Goal: Task Accomplishment & Management: Manage account settings

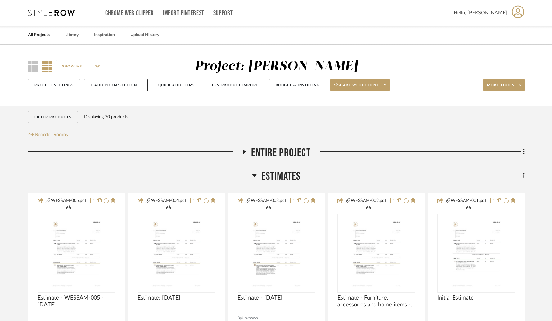
click at [35, 35] on link "All Projects" at bounding box center [39, 35] width 22 height 8
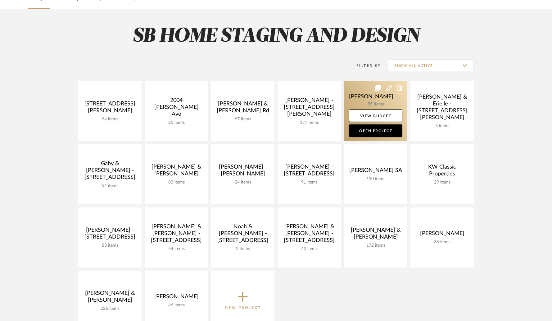
scroll to position [37, 0]
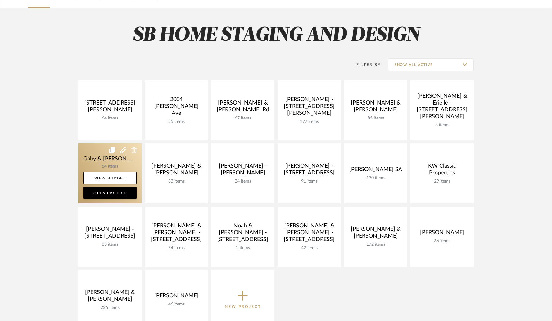
click at [112, 164] on link at bounding box center [109, 173] width 63 height 60
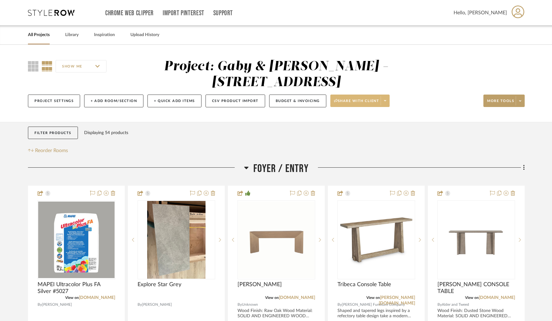
click at [386, 102] on icon at bounding box center [385, 100] width 2 height 3
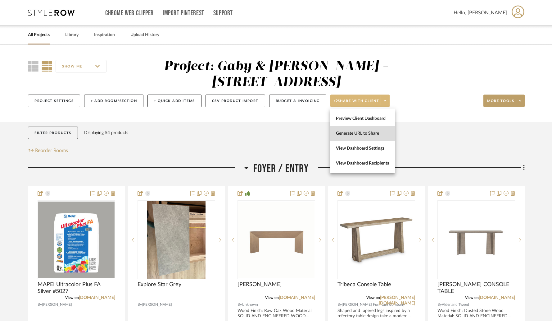
click at [366, 135] on span "Generate URL to Share" at bounding box center [362, 133] width 53 height 5
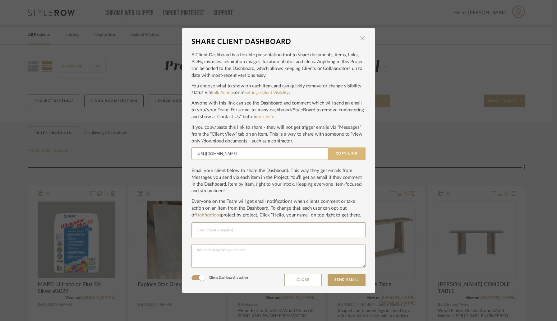
click at [337, 156] on button "Copy Link" at bounding box center [347, 153] width 38 height 12
click at [360, 38] on span "button" at bounding box center [362, 38] width 12 height 12
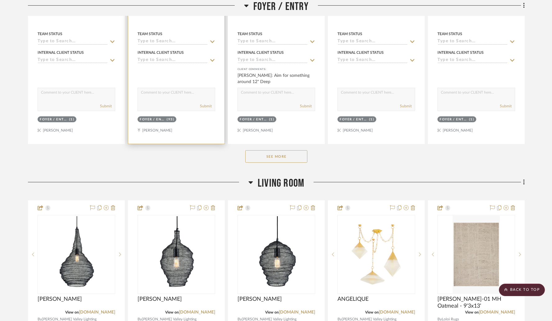
scroll to position [328, 0]
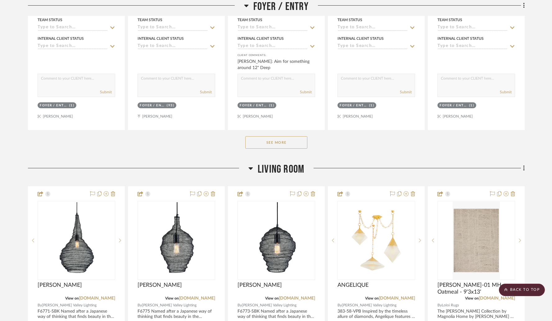
click at [249, 144] on button "See More" at bounding box center [276, 142] width 62 height 12
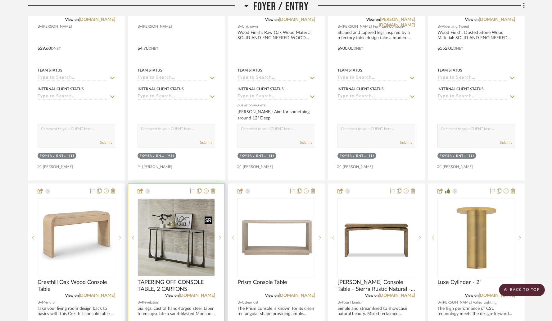
scroll to position [0, 0]
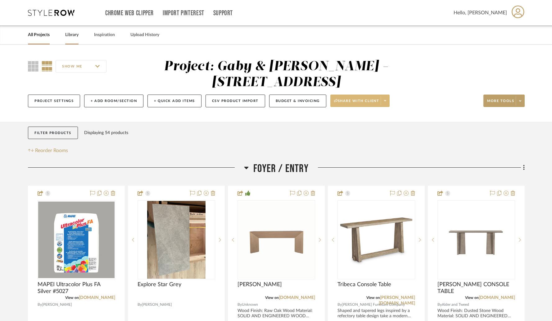
click at [72, 39] on link "Library" at bounding box center [71, 35] width 13 height 8
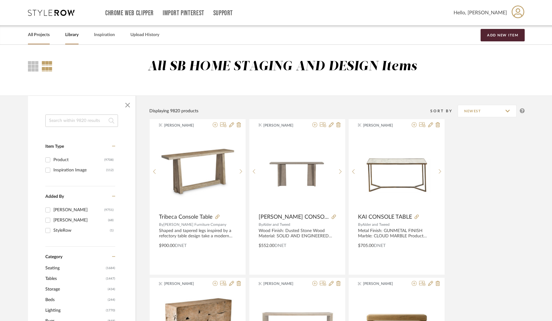
click at [47, 34] on link "All Projects" at bounding box center [39, 35] width 22 height 8
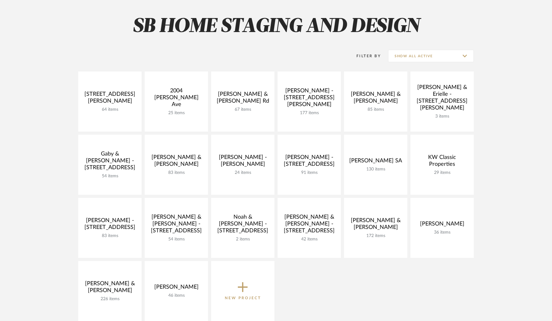
scroll to position [46, 0]
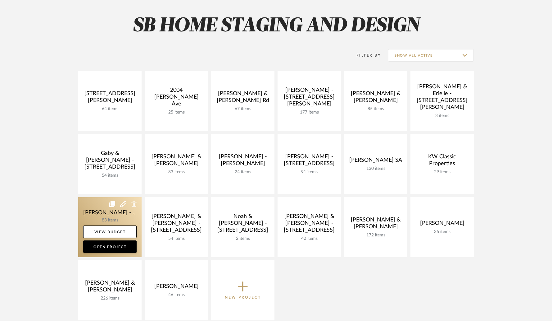
click at [106, 221] on link at bounding box center [109, 227] width 63 height 60
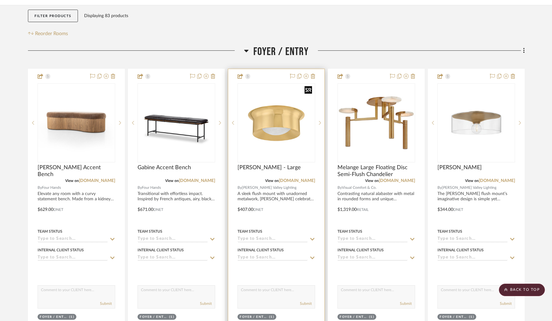
scroll to position [117, 0]
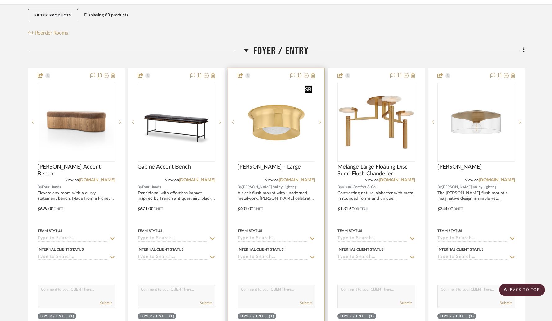
click at [268, 103] on img "0" at bounding box center [276, 122] width 76 height 76
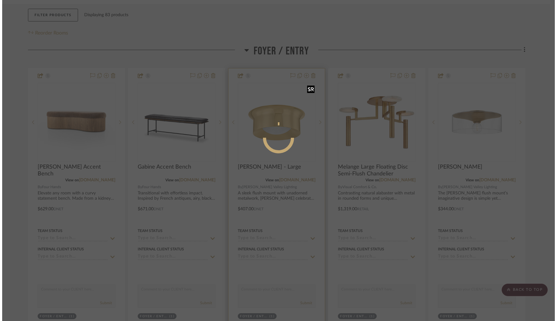
scroll to position [0, 0]
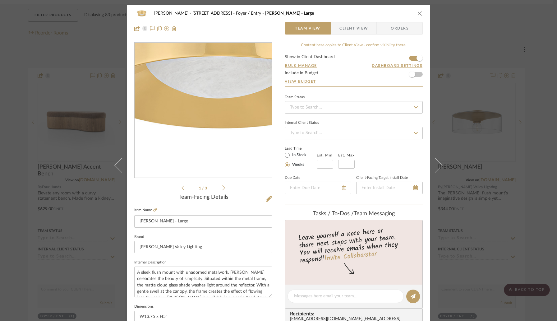
click at [195, 136] on img "0" at bounding box center [203, 110] width 135 height 135
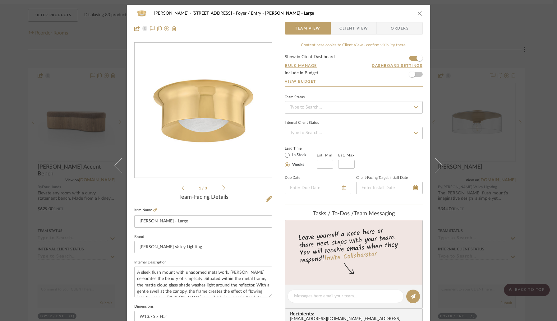
drag, startPoint x: 419, startPoint y: 12, endPoint x: 370, endPoint y: 38, distance: 55.3
click at [418, 12] on icon "close" at bounding box center [419, 13] width 5 height 5
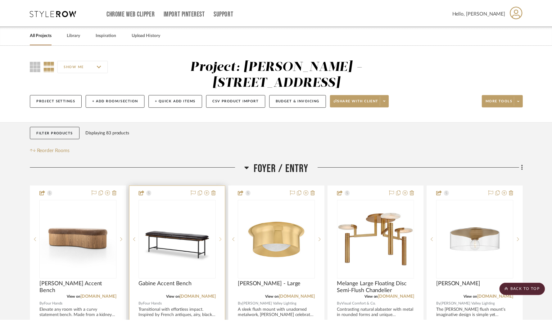
scroll to position [117, 0]
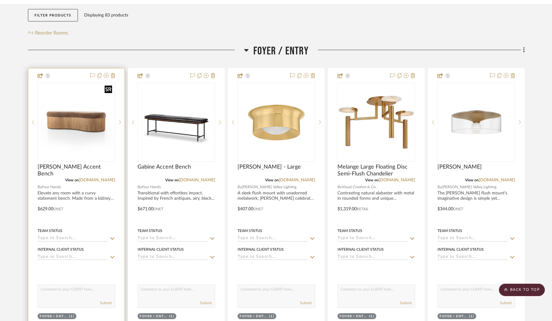
click at [104, 112] on img "0" at bounding box center [76, 122] width 76 height 76
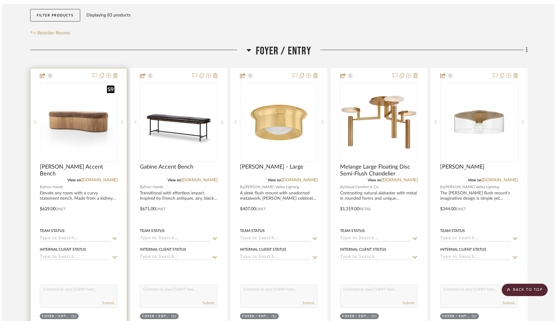
scroll to position [0, 0]
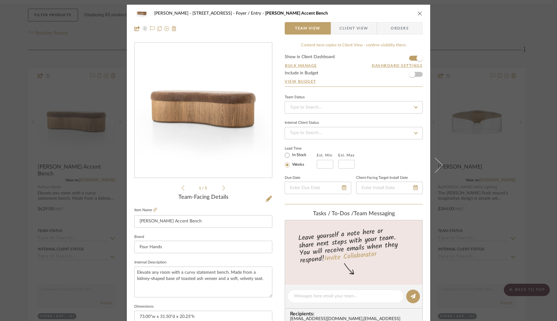
click at [179, 116] on img "0" at bounding box center [203, 110] width 135 height 135
drag, startPoint x: 417, startPoint y: 13, endPoint x: 416, endPoint y: 23, distance: 10.3
click at [417, 13] on icon "close" at bounding box center [419, 13] width 5 height 5
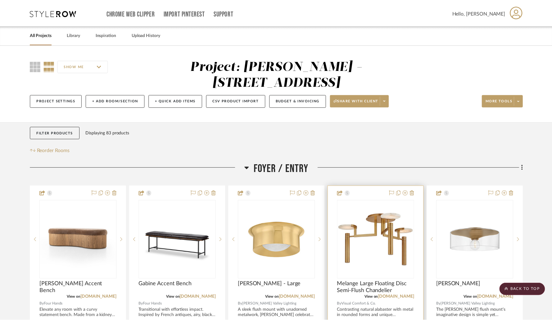
scroll to position [117, 0]
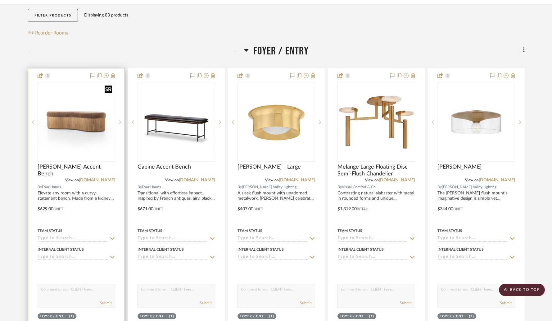
click at [98, 112] on img "0" at bounding box center [76, 122] width 76 height 76
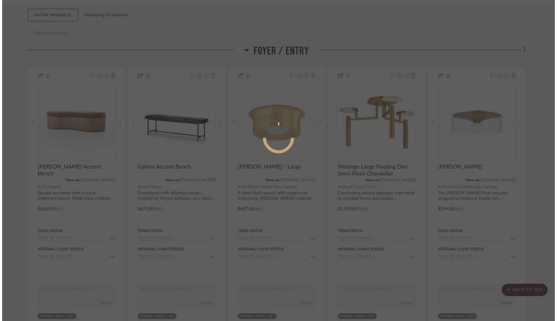
scroll to position [0, 0]
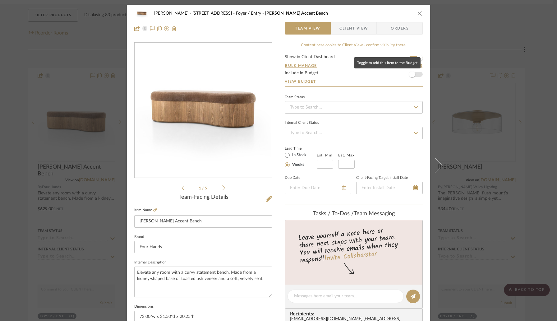
click at [414, 75] on span "button" at bounding box center [412, 74] width 14 height 14
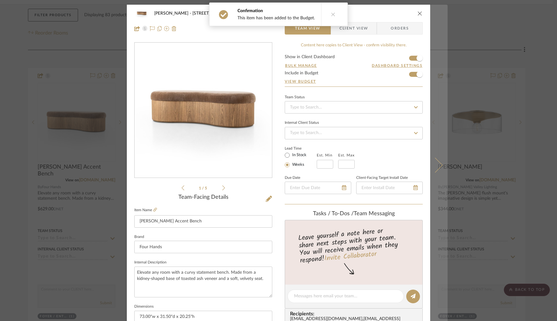
click at [434, 156] on button at bounding box center [438, 165] width 17 height 321
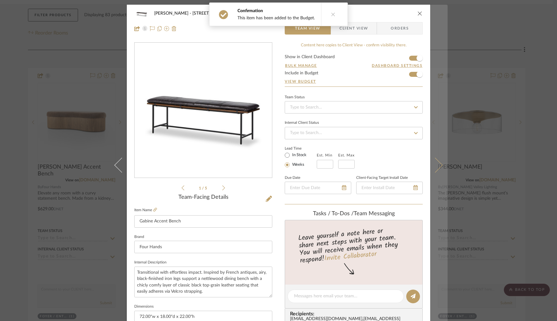
click at [434, 161] on icon at bounding box center [434, 164] width 15 height 15
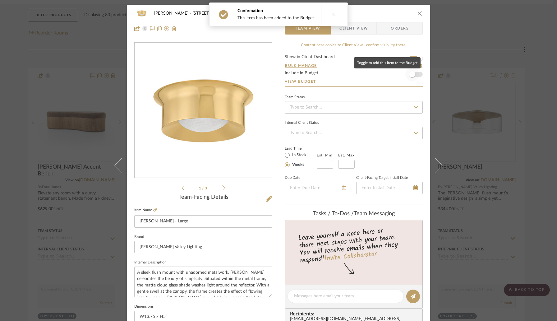
drag, startPoint x: 415, startPoint y: 74, endPoint x: 412, endPoint y: 48, distance: 26.5
click at [415, 74] on span "button" at bounding box center [412, 74] width 14 height 14
click at [418, 13] on icon "close" at bounding box center [419, 13] width 5 height 5
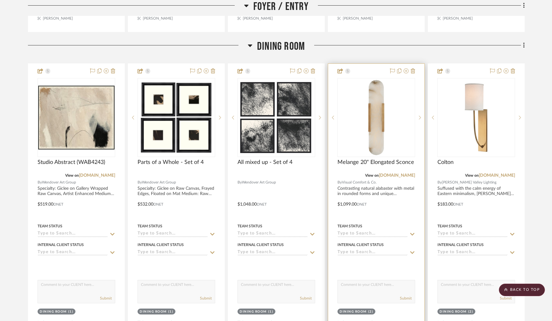
scroll to position [428, 0]
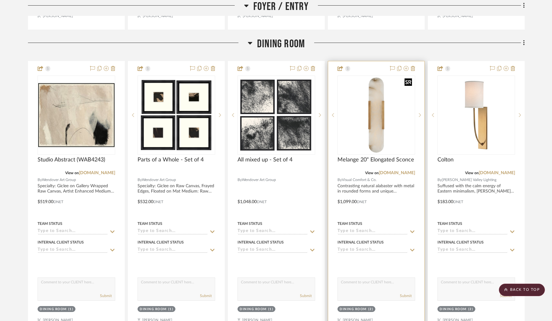
click at [374, 119] on img "0" at bounding box center [376, 115] width 76 height 76
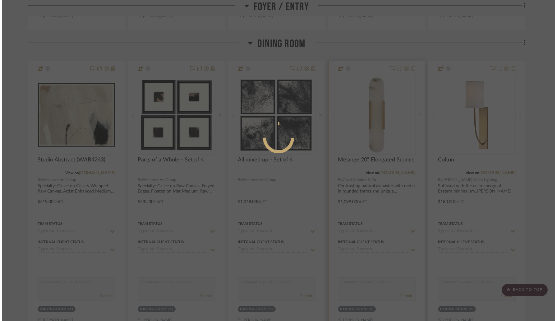
scroll to position [0, 0]
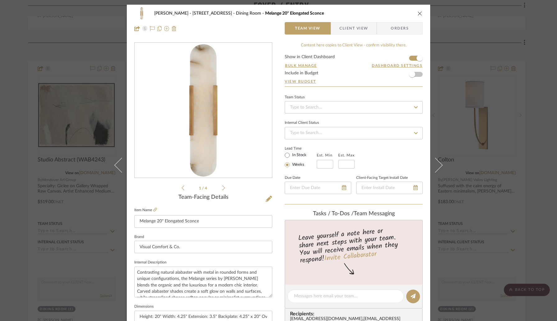
click at [214, 138] on img "0" at bounding box center [203, 110] width 135 height 135
click at [418, 13] on icon "close" at bounding box center [419, 13] width 5 height 5
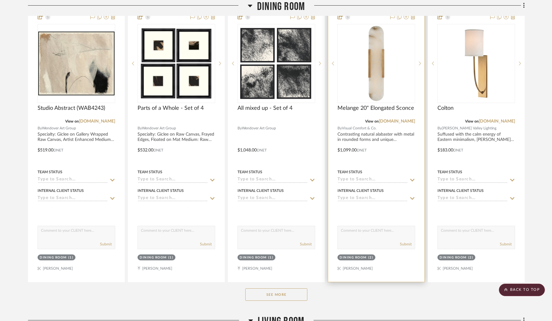
scroll to position [562, 0]
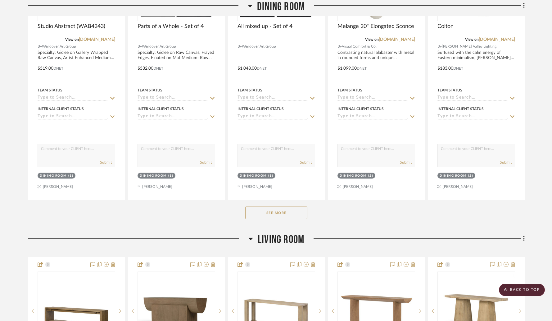
click at [291, 206] on button "See More" at bounding box center [276, 212] width 62 height 12
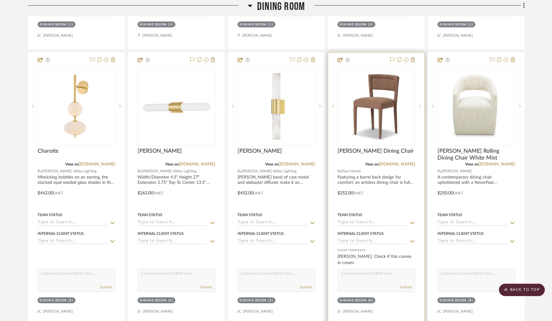
scroll to position [711, 0]
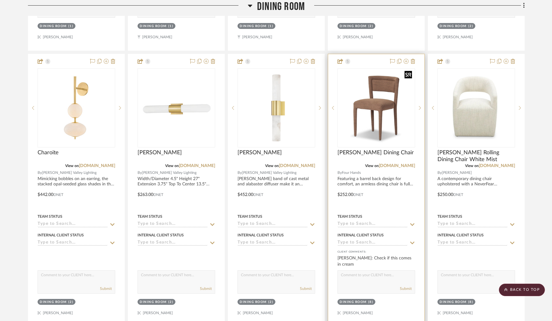
click at [356, 120] on img "0" at bounding box center [376, 108] width 76 height 76
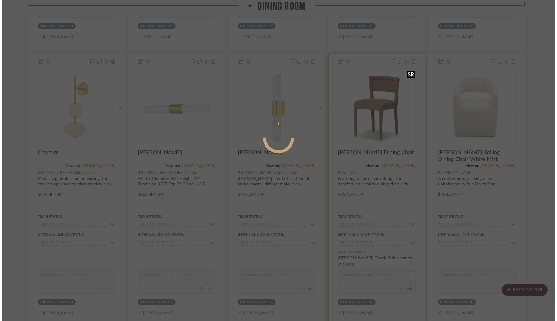
scroll to position [0, 0]
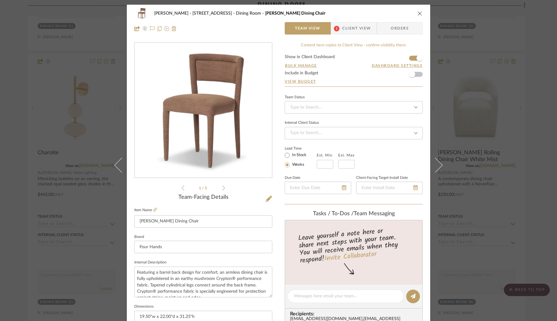
click at [222, 189] on icon at bounding box center [223, 187] width 3 height 5
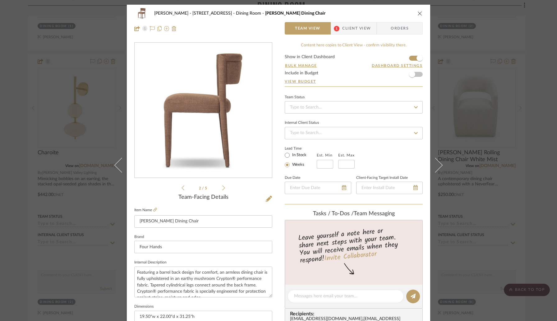
click at [222, 187] on icon at bounding box center [223, 188] width 3 height 6
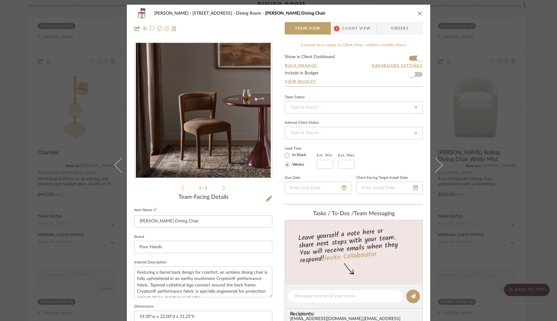
click at [222, 187] on icon at bounding box center [223, 188] width 3 height 6
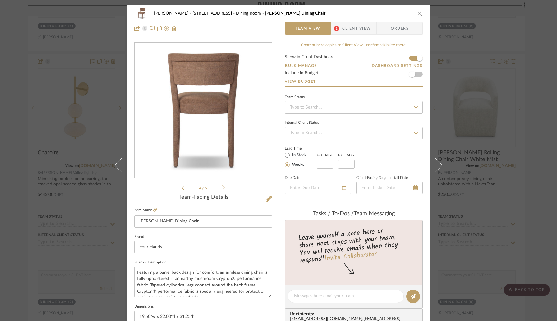
click at [222, 187] on icon at bounding box center [223, 188] width 3 height 6
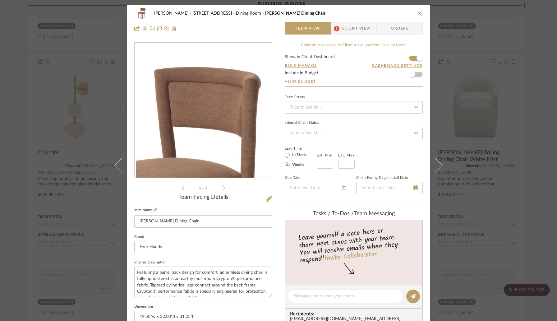
click at [222, 187] on icon at bounding box center [223, 188] width 3 height 6
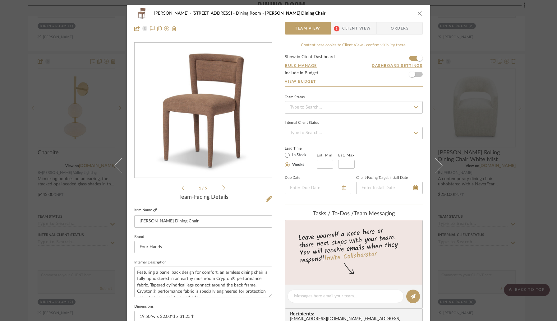
click at [154, 209] on icon at bounding box center [155, 209] width 4 height 4
click at [417, 12] on icon "close" at bounding box center [419, 13] width 5 height 5
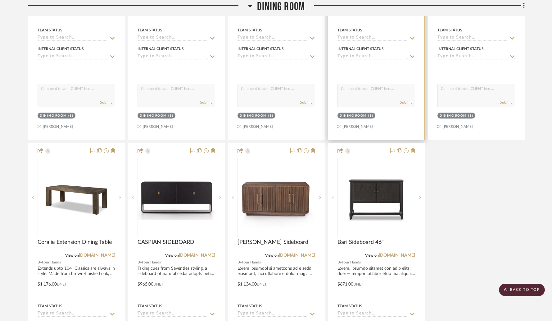
scroll to position [1449, 0]
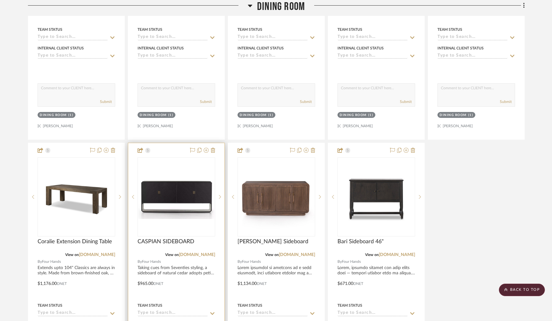
click at [173, 175] on img "0" at bounding box center [176, 197] width 76 height 44
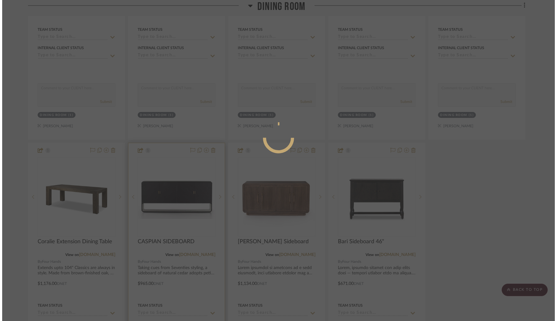
scroll to position [0, 0]
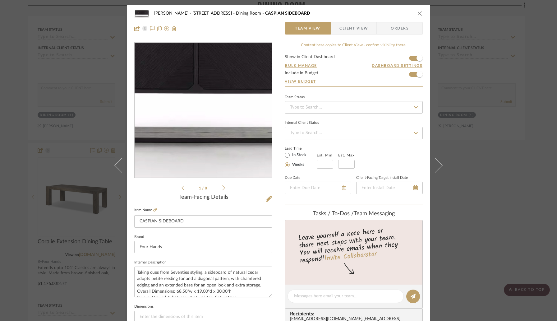
click at [204, 138] on img "0" at bounding box center [202, 110] width 137 height 79
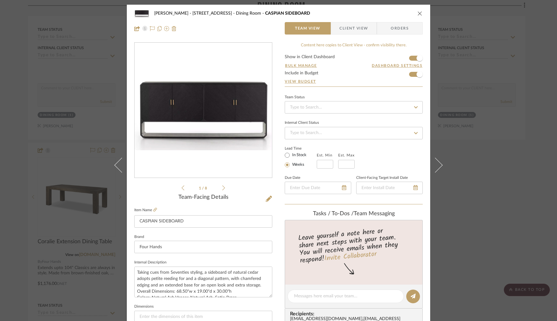
click at [417, 13] on icon "close" at bounding box center [419, 13] width 5 height 5
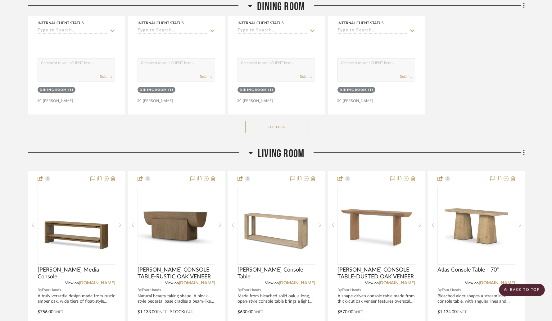
scroll to position [1643, 0]
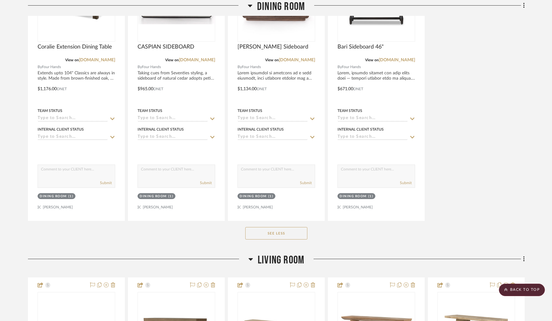
click at [281, 227] on button "See Less" at bounding box center [276, 233] width 62 height 12
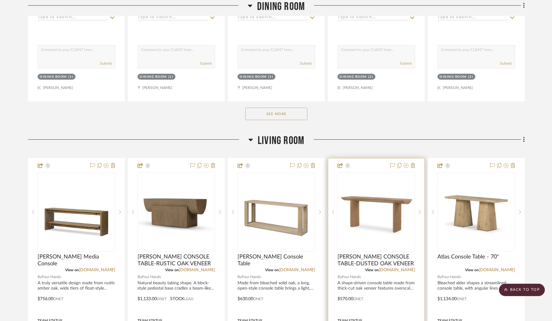
scroll to position [662, 0]
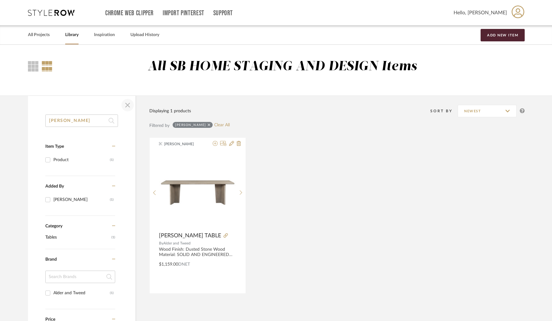
click at [127, 106] on span "button" at bounding box center [127, 105] width 15 height 15
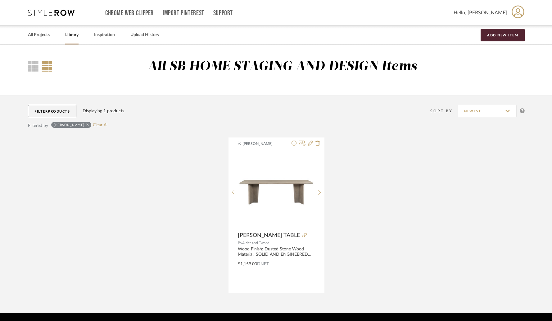
click at [71, 34] on link "Library" at bounding box center [71, 35] width 13 height 8
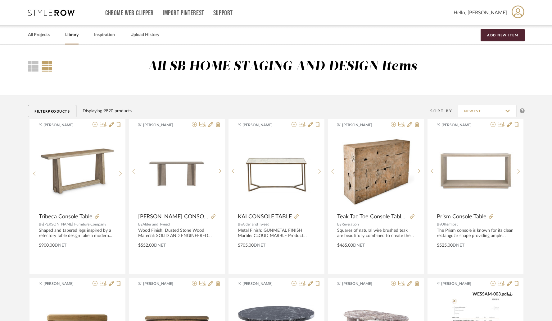
click at [61, 111] on span "Products" at bounding box center [59, 111] width 22 height 3
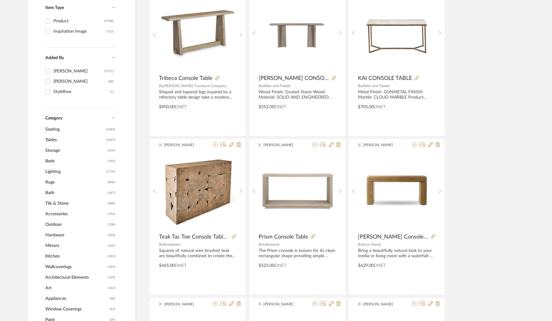
scroll to position [152, 0]
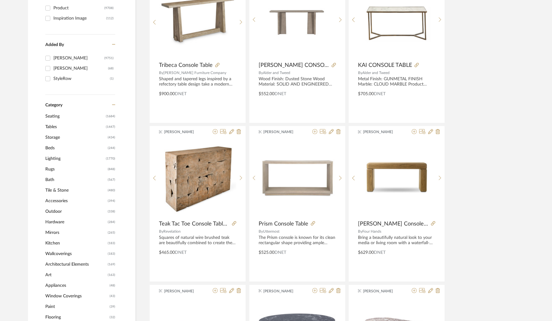
click at [55, 232] on span "Mirrors" at bounding box center [75, 232] width 61 height 11
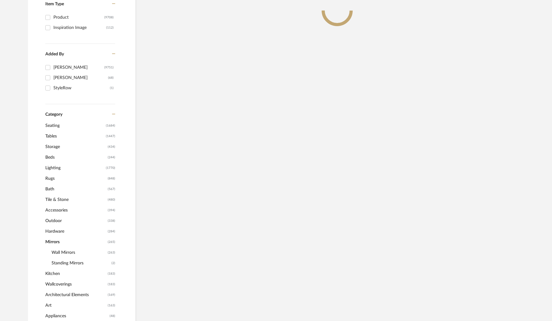
scroll to position [161, 0]
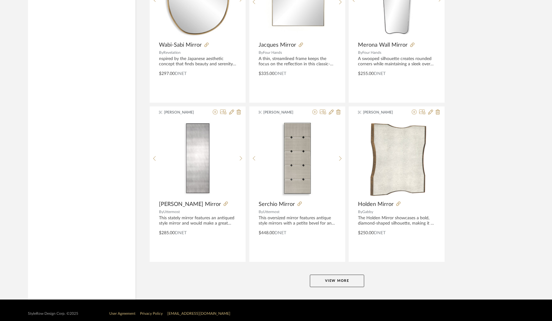
scroll to position [1795, 0]
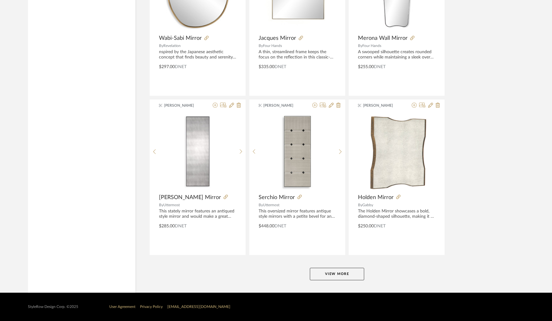
click at [323, 276] on button "View More" at bounding box center [337, 273] width 54 height 12
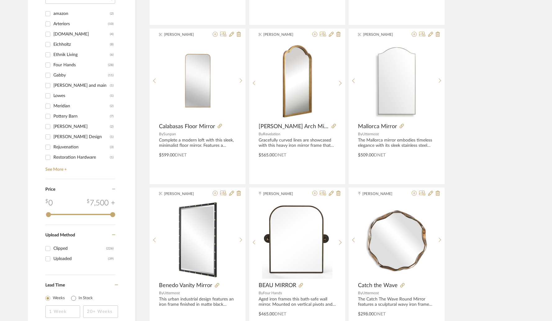
scroll to position [594, 0]
click at [50, 66] on input "Four Hands (28)" at bounding box center [48, 66] width 10 height 10
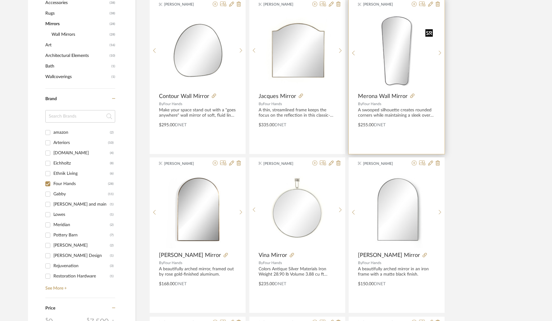
scroll to position [303, 0]
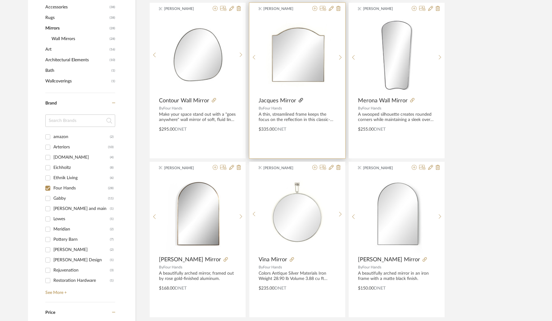
click at [300, 101] on icon at bounding box center [301, 100] width 4 height 4
click at [314, 10] on icon at bounding box center [314, 8] width 5 height 5
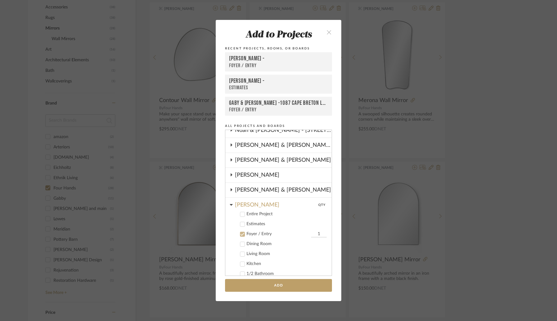
scroll to position [277, 0]
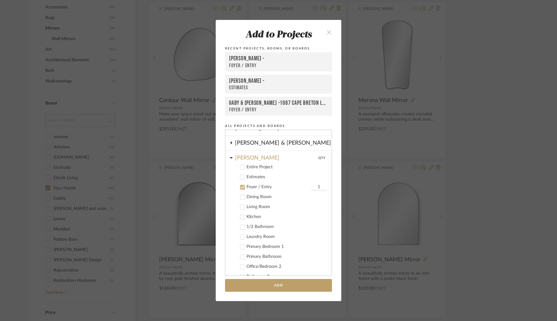
click at [243, 187] on label "Foyer / Entry 1" at bounding box center [280, 187] width 92 height 6
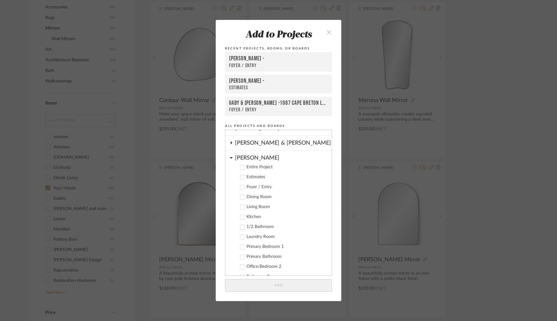
click at [230, 159] on icon at bounding box center [231, 157] width 3 height 5
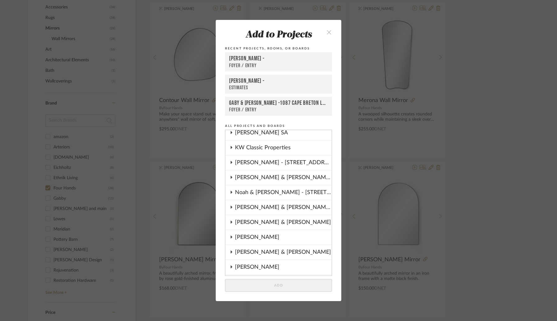
scroll to position [165, 0]
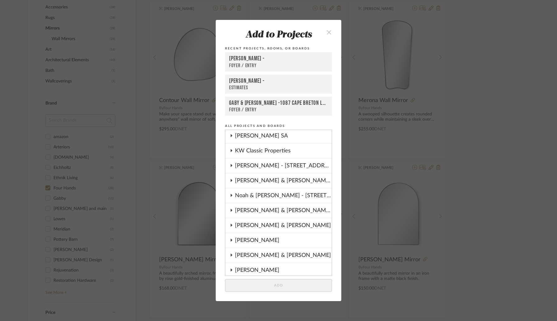
click at [231, 165] on icon at bounding box center [231, 165] width 5 height 3
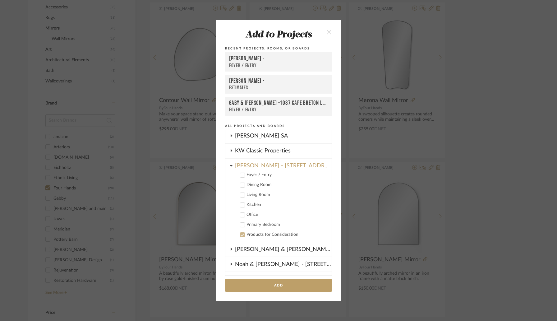
click at [241, 176] on icon at bounding box center [242, 175] width 4 height 4
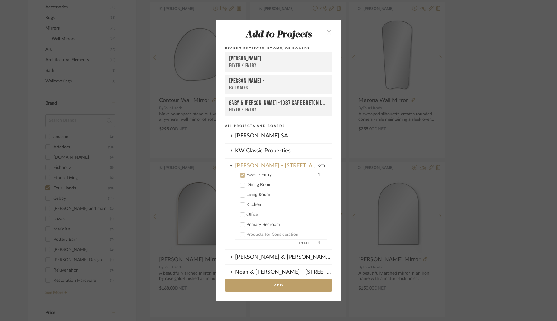
click at [241, 185] on icon at bounding box center [242, 185] width 4 height 4
click at [240, 176] on icon at bounding box center [242, 175] width 4 height 4
click at [279, 283] on button "Add" at bounding box center [278, 285] width 107 height 13
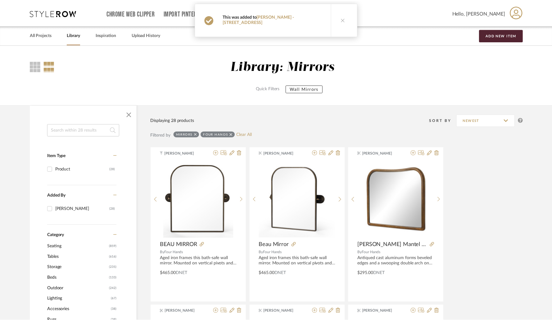
scroll to position [303, 0]
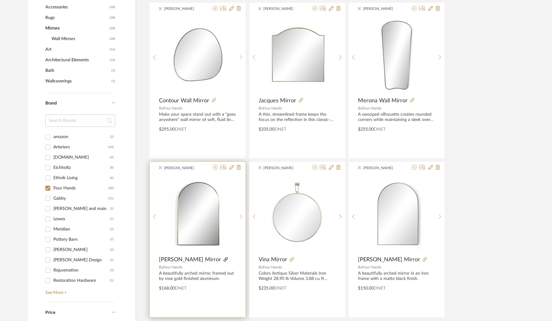
click at [224, 260] on icon at bounding box center [226, 259] width 4 height 4
click at [217, 168] on icon at bounding box center [215, 167] width 5 height 5
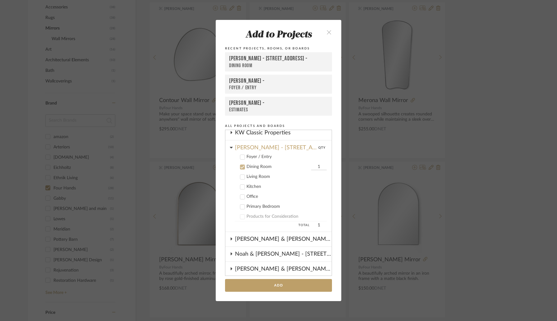
scroll to position [160, 0]
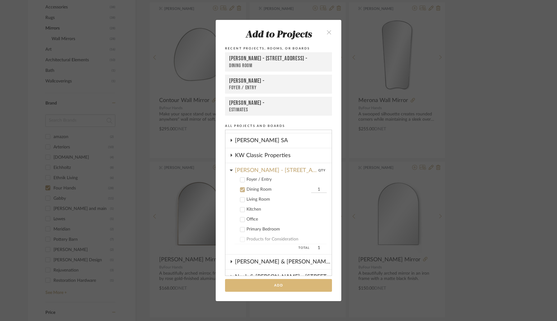
click at [276, 283] on button "Add" at bounding box center [278, 285] width 107 height 13
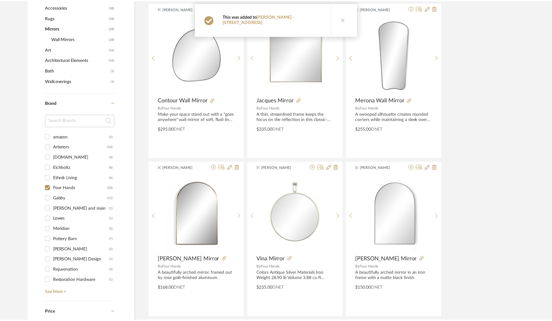
scroll to position [303, 0]
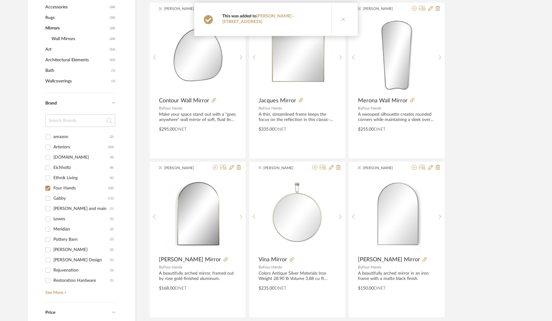
click at [341, 19] on button at bounding box center [343, 19] width 24 height 33
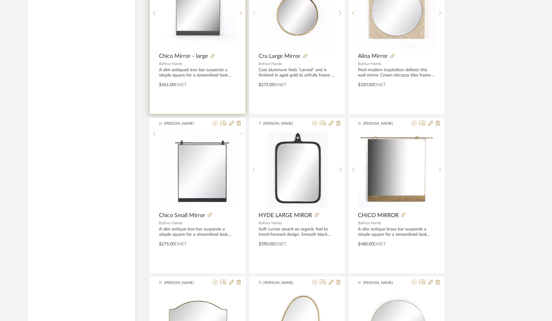
scroll to position [882, 0]
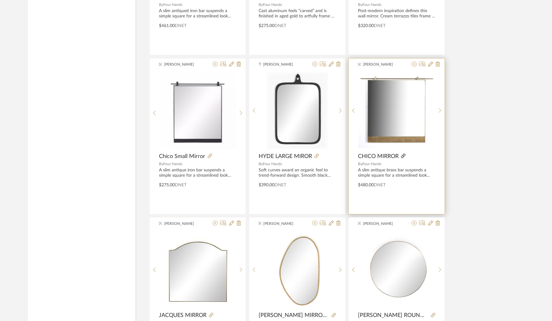
click at [403, 155] on icon at bounding box center [403, 155] width 4 height 4
click at [414, 66] on icon at bounding box center [414, 63] width 5 height 5
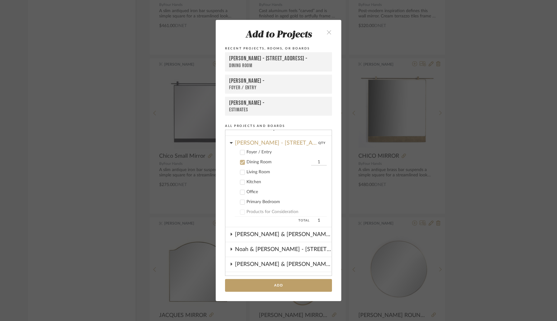
scroll to position [214, 0]
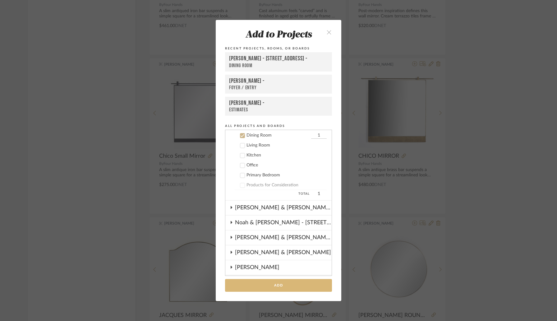
click at [270, 280] on button "Add" at bounding box center [278, 285] width 107 height 13
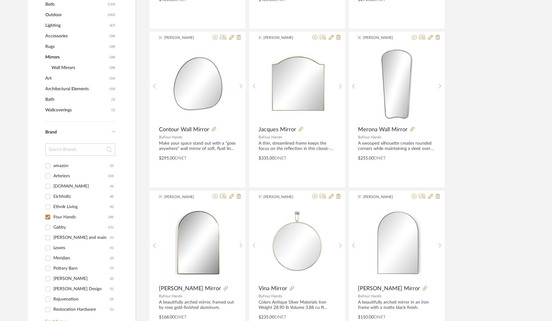
scroll to position [272, 0]
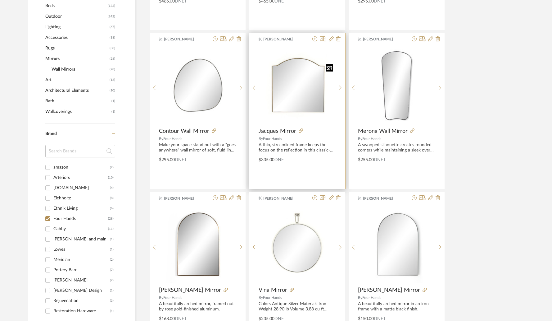
click at [286, 114] on img "0" at bounding box center [297, 85] width 77 height 77
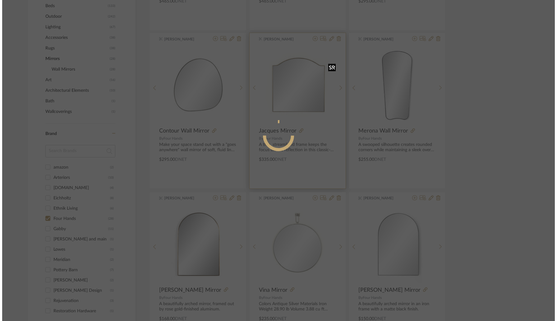
scroll to position [0, 0]
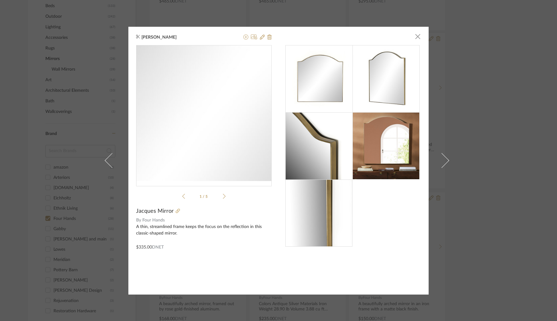
click at [209, 102] on img "0" at bounding box center [203, 112] width 135 height 135
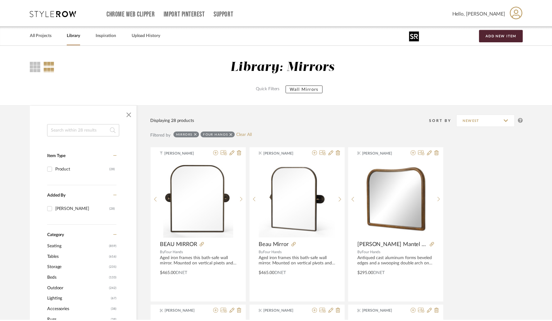
scroll to position [272, 0]
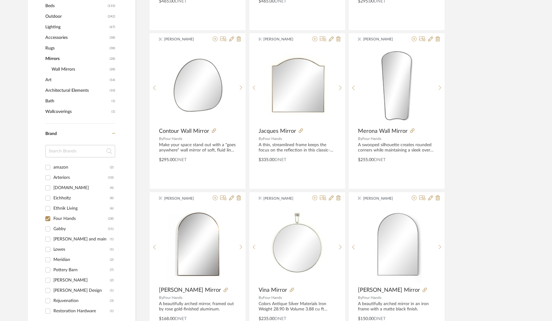
click at [48, 220] on input "Four Hands (28)" at bounding box center [48, 218] width 10 height 10
checkbox input "false"
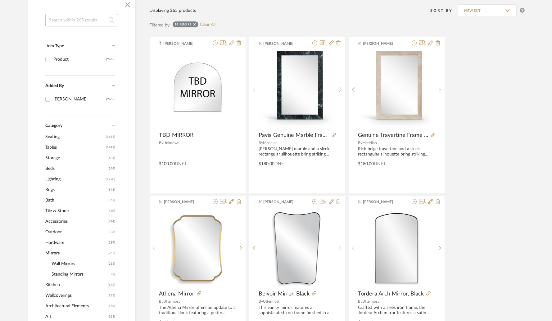
scroll to position [112, 0]
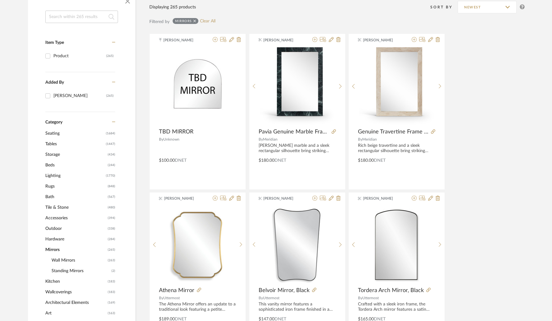
click at [62, 177] on span "Lighting" at bounding box center [74, 175] width 59 height 11
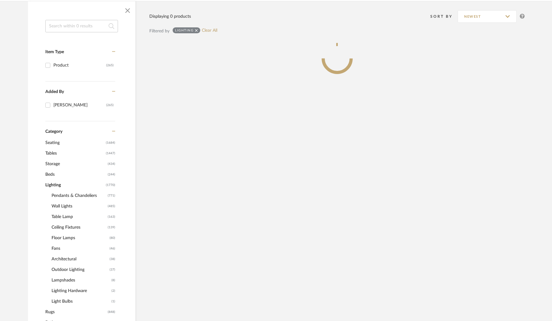
scroll to position [122, 0]
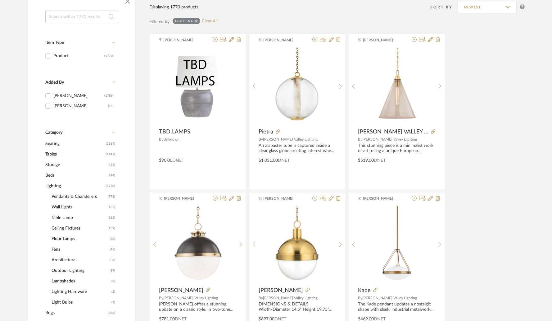
click at [66, 218] on span "Table Lamp" at bounding box center [79, 217] width 55 height 11
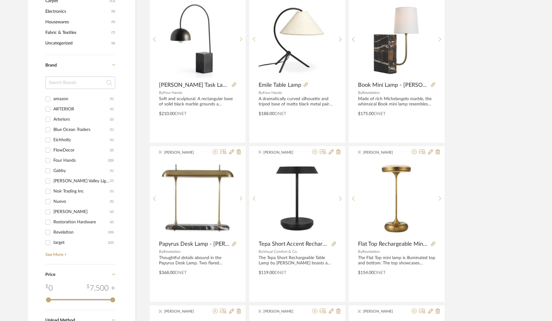
scroll to position [646, 0]
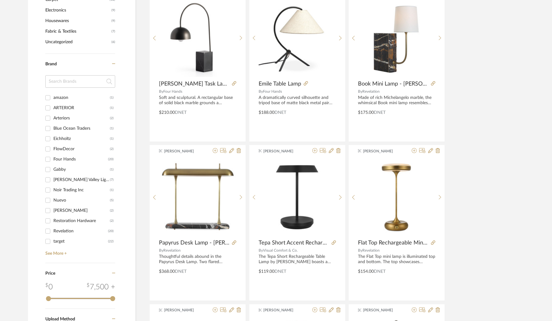
click at [49, 228] on input "Revelation (20)" at bounding box center [48, 231] width 10 height 10
checkbox input "true"
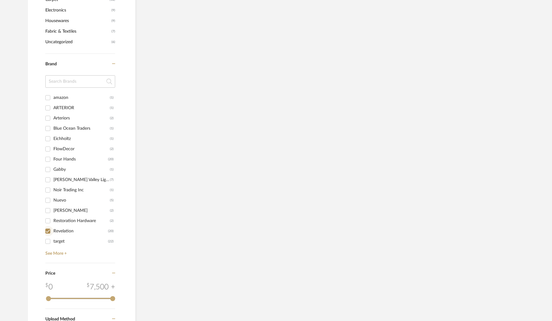
scroll to position [627, 0]
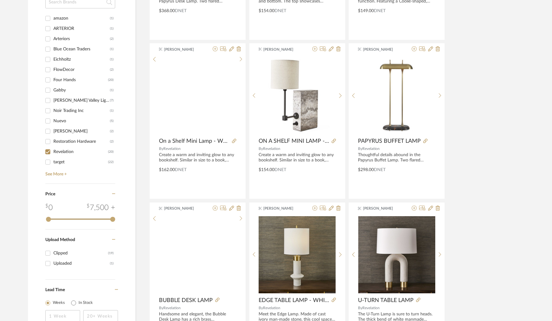
scroll to position [360, 0]
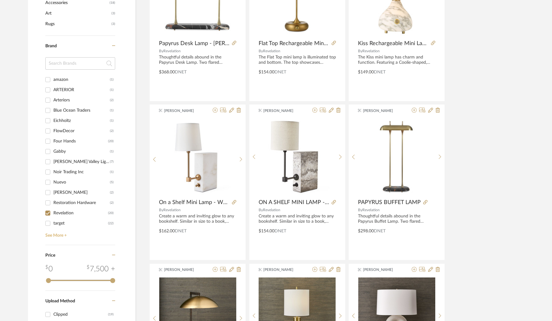
click at [53, 235] on link "See More +" at bounding box center [79, 233] width 71 height 10
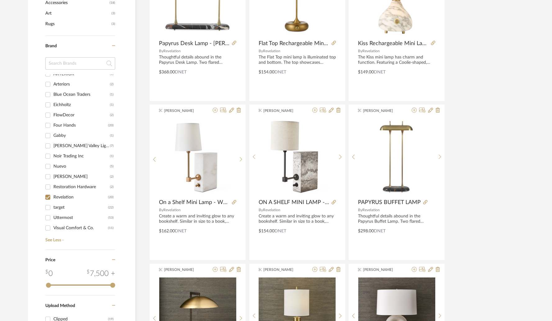
click at [58, 215] on div "Uttermost" at bounding box center [80, 217] width 55 height 10
click at [53, 215] on input "Uttermost (53)" at bounding box center [48, 217] width 10 height 10
checkbox input "true"
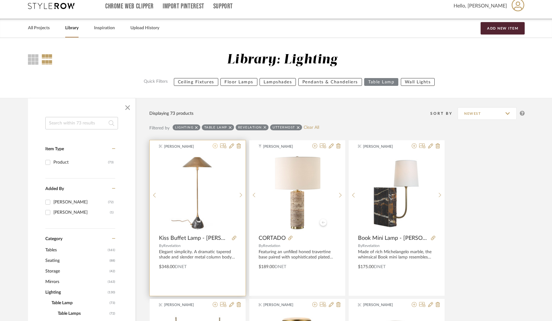
scroll to position [7, 0]
click at [214, 148] on fa-icon at bounding box center [215, 145] width 5 height 5
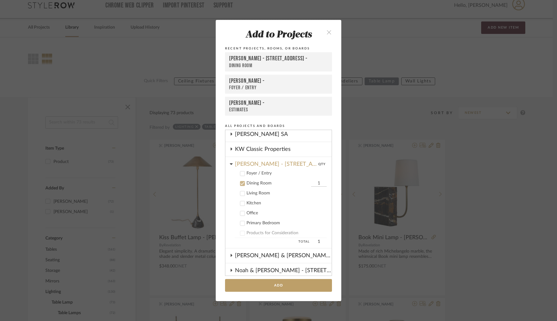
scroll to position [166, 0]
click at [311, 183] on input "1" at bounding box center [319, 183] width 16 height 6
type input "2"
click at [279, 282] on button "Add" at bounding box center [278, 285] width 107 height 13
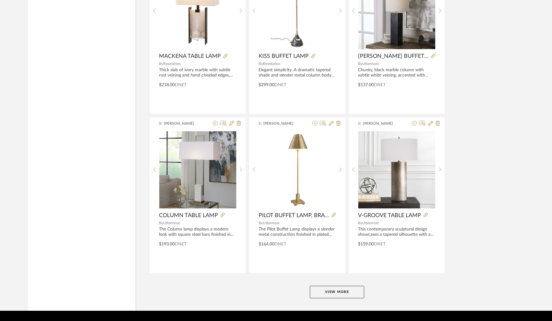
scroll to position [1778, 0]
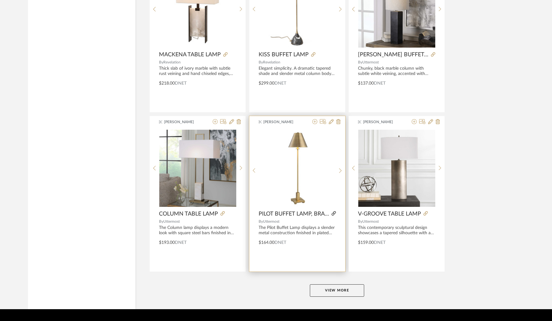
click at [334, 214] on icon at bounding box center [334, 213] width 4 height 4
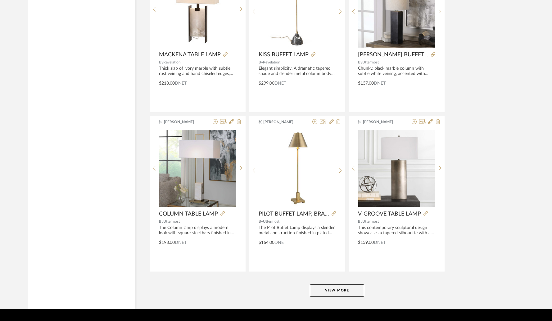
click at [329, 290] on button "View More" at bounding box center [337, 290] width 54 height 12
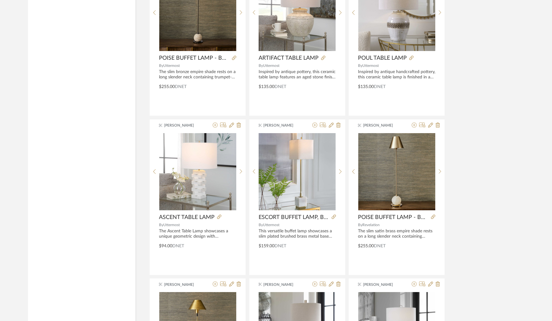
scroll to position [2142, 0]
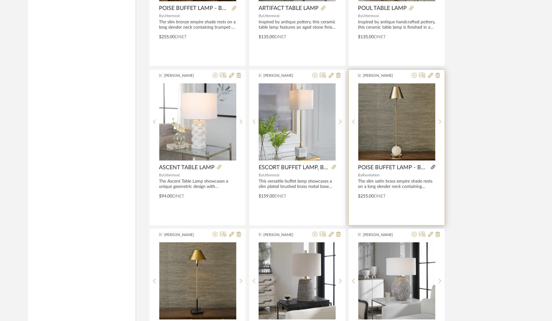
click at [433, 167] on icon at bounding box center [433, 167] width 4 height 4
click at [430, 76] on icon at bounding box center [430, 75] width 5 height 5
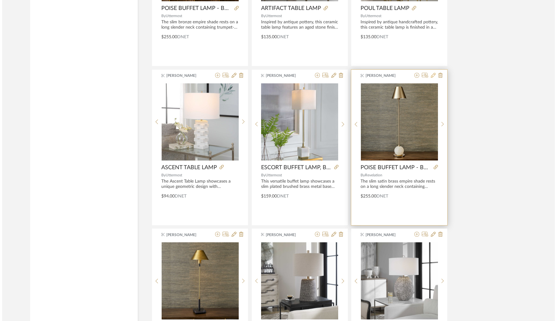
scroll to position [0, 0]
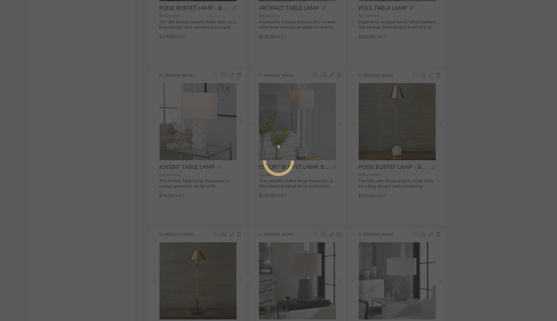
radio input "true"
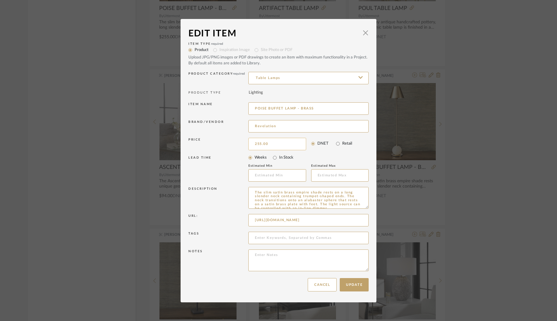
click at [273, 146] on input "255.00" at bounding box center [277, 144] width 58 height 12
type input "$275.00"
drag, startPoint x: 227, startPoint y: 132, endPoint x: 231, endPoint y: 130, distance: 4.3
click at [229, 131] on div "Brand/Vendor" at bounding box center [218, 126] width 60 height 13
click at [352, 282] on button "Update" at bounding box center [353, 284] width 29 height 13
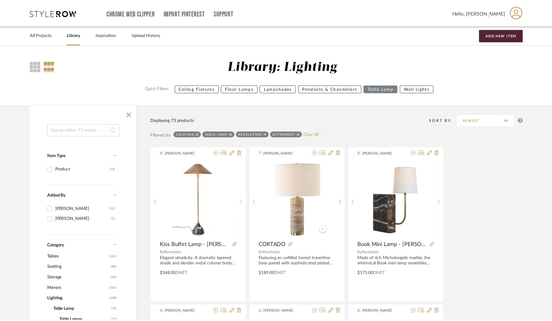
scroll to position [2142, 0]
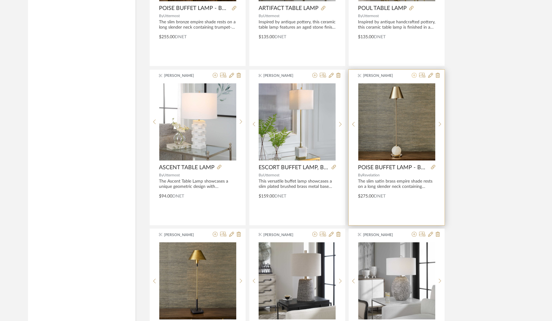
click at [414, 77] on icon at bounding box center [414, 75] width 5 height 5
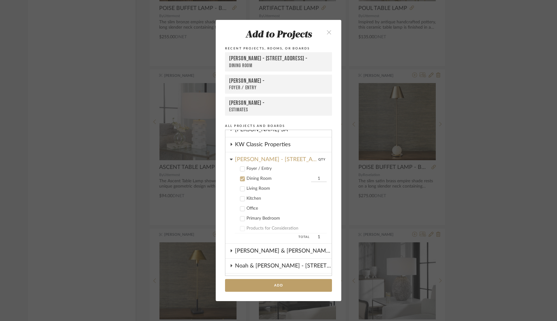
scroll to position [173, 0]
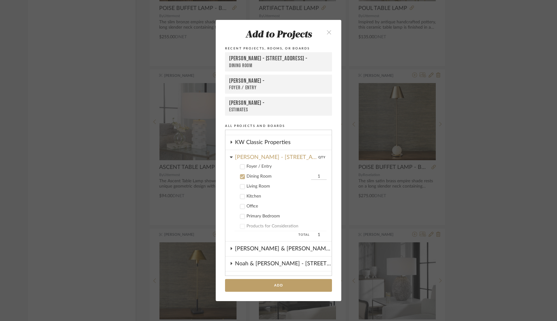
click at [311, 176] on input "1" at bounding box center [319, 176] width 16 height 6
type input "2"
click at [274, 285] on button "Add" at bounding box center [278, 285] width 107 height 13
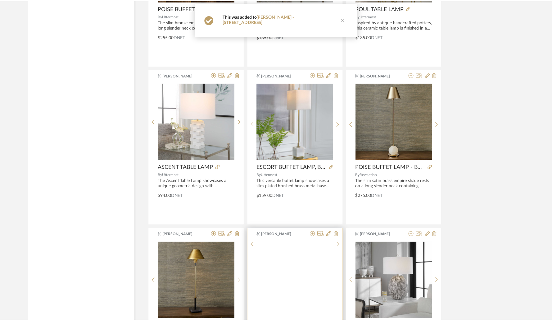
scroll to position [2142, 0]
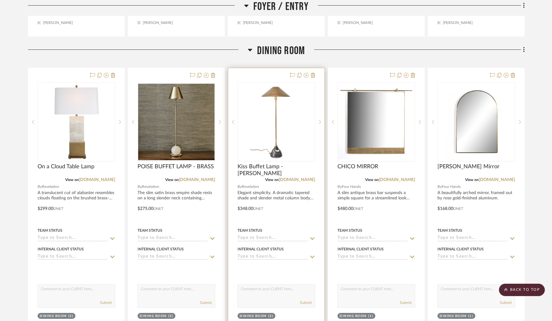
scroll to position [424, 0]
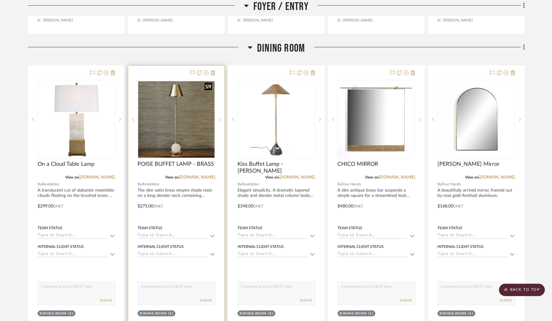
click at [170, 133] on img "0" at bounding box center [176, 119] width 76 height 76
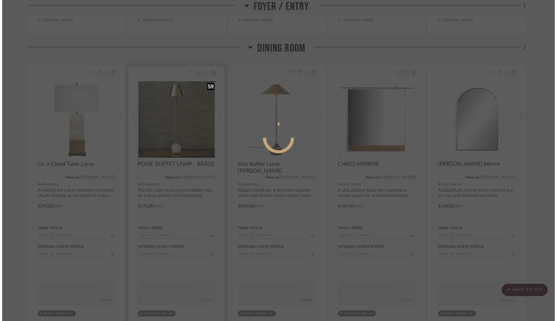
scroll to position [0, 0]
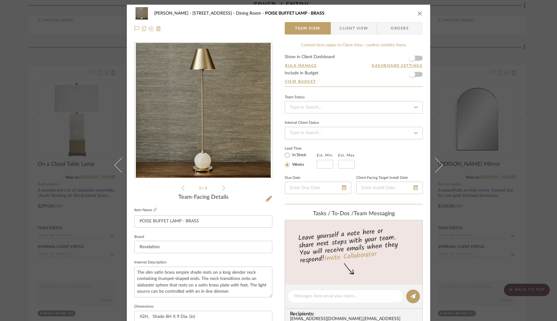
click at [223, 183] on div "1 / 3" at bounding box center [203, 116] width 138 height 149
click at [222, 186] on icon at bounding box center [223, 187] width 3 height 5
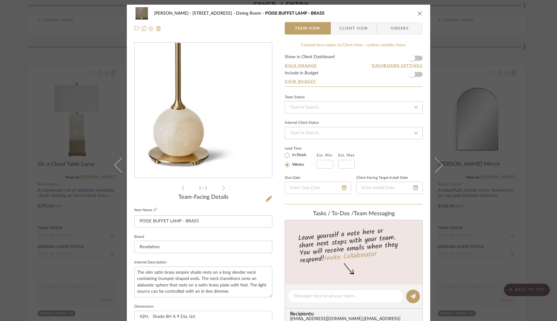
click at [210, 160] on img "1" at bounding box center [203, 110] width 135 height 135
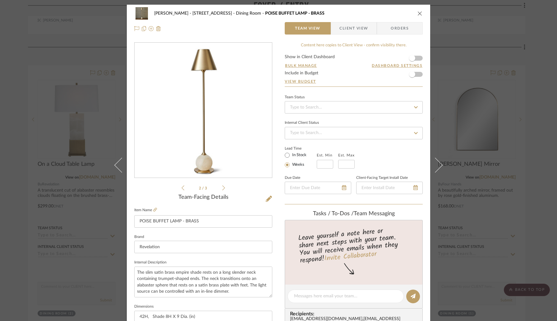
click at [419, 59] on form "Show in Client Dashboard Bulk Manage Dashboard Settings Include in Budget View …" at bounding box center [353, 71] width 138 height 32
click at [412, 58] on span "button" at bounding box center [412, 58] width 6 height 6
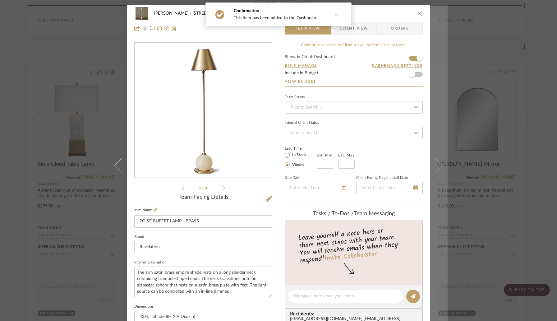
click at [435, 164] on icon at bounding box center [434, 164] width 15 height 15
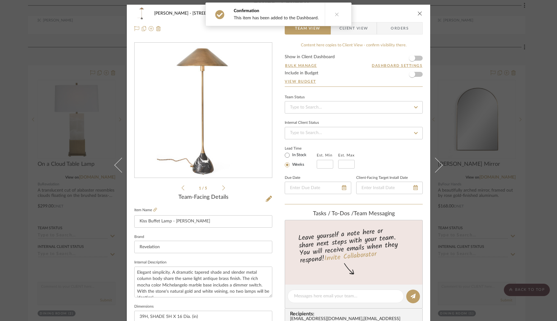
click at [417, 58] on form "Show in Client Dashboard Bulk Manage Dashboard Settings Include in Budget View …" at bounding box center [353, 71] width 138 height 32
click at [414, 60] on span "button" at bounding box center [412, 58] width 14 height 14
click at [433, 162] on icon at bounding box center [434, 164] width 15 height 15
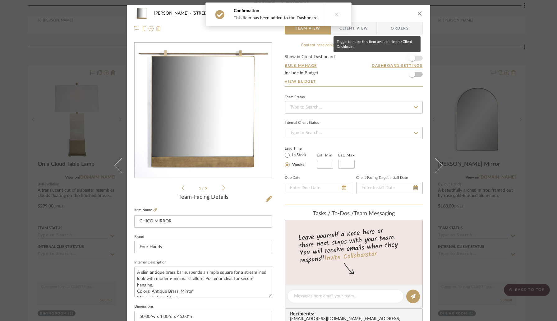
drag, startPoint x: 415, startPoint y: 59, endPoint x: 402, endPoint y: 58, distance: 12.5
click at [414, 59] on span "button" at bounding box center [412, 58] width 14 height 14
click at [417, 12] on icon "close" at bounding box center [419, 13] width 5 height 5
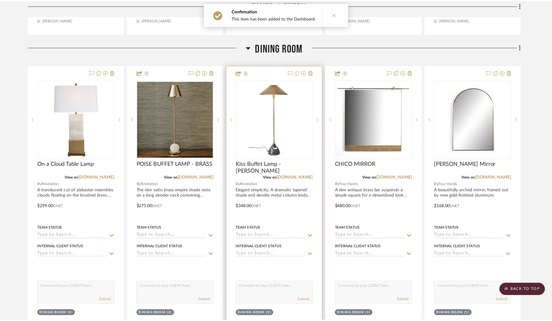
scroll to position [424, 0]
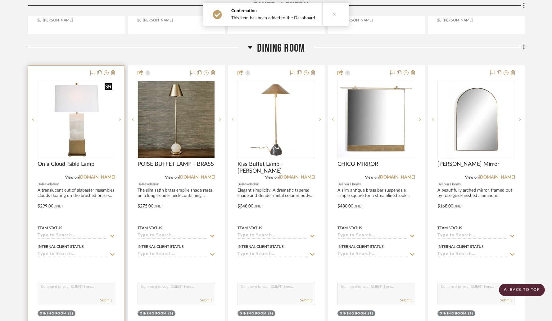
click at [0, 0] on img at bounding box center [0, 0] width 0 height 0
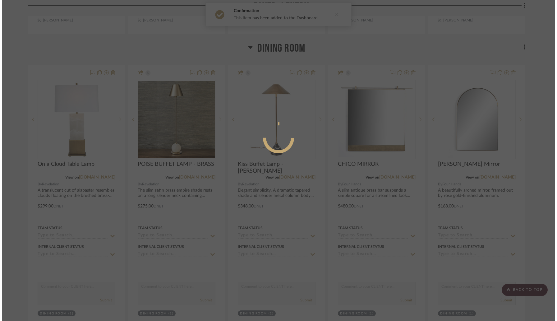
scroll to position [0, 0]
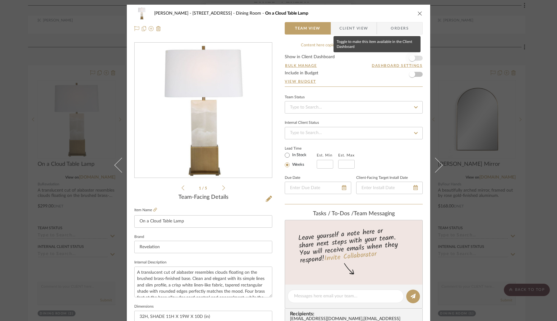
drag, startPoint x: 412, startPoint y: 60, endPoint x: 418, endPoint y: 40, distance: 20.4
click at [412, 59] on span "button" at bounding box center [412, 58] width 6 height 6
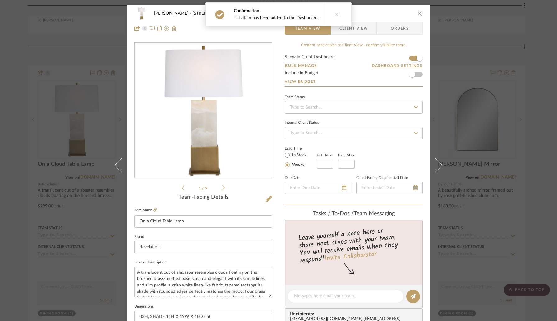
click at [418, 13] on icon "close" at bounding box center [419, 13] width 5 height 5
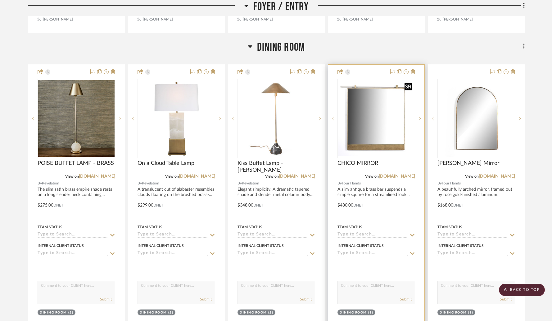
scroll to position [426, 0]
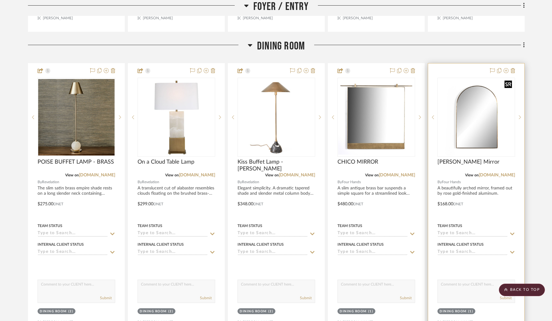
click at [0, 0] on img at bounding box center [0, 0] width 0 height 0
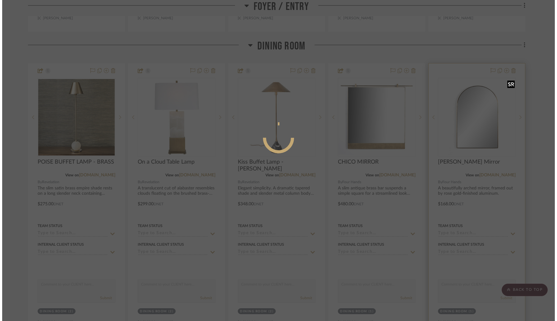
scroll to position [0, 0]
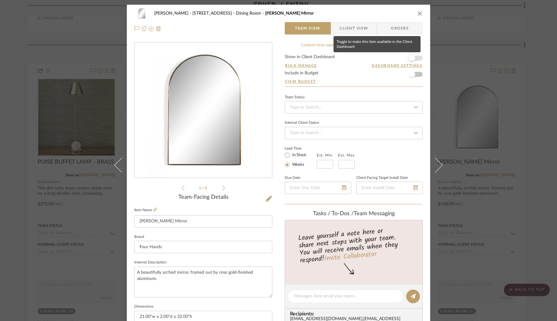
click at [409, 60] on span "button" at bounding box center [412, 58] width 6 height 6
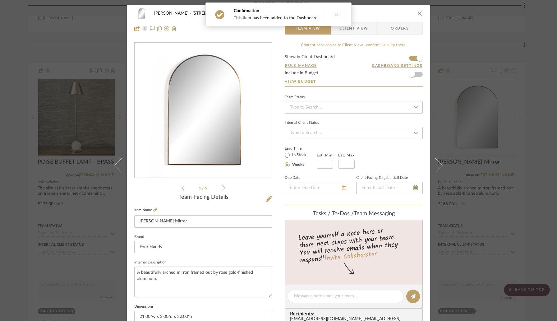
drag, startPoint x: 436, startPoint y: 158, endPoint x: 436, endPoint y: 155, distance: 3.1
click at [436, 158] on button at bounding box center [438, 165] width 17 height 321
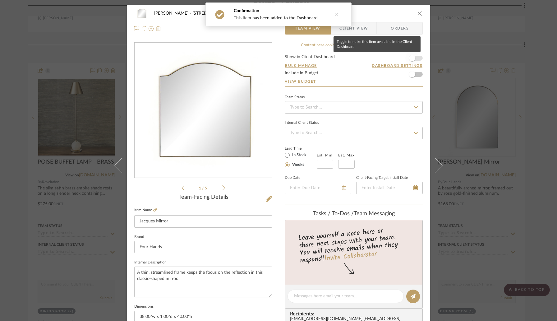
click at [415, 59] on span "button" at bounding box center [412, 58] width 14 height 14
click at [431, 157] on button at bounding box center [438, 165] width 17 height 321
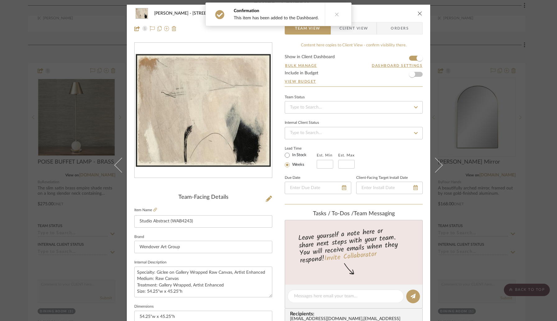
click at [418, 14] on icon "close" at bounding box center [419, 13] width 5 height 5
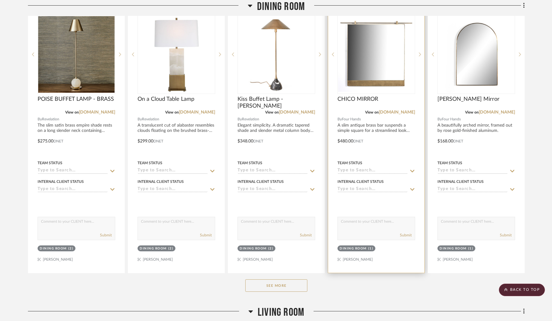
scroll to position [548, 0]
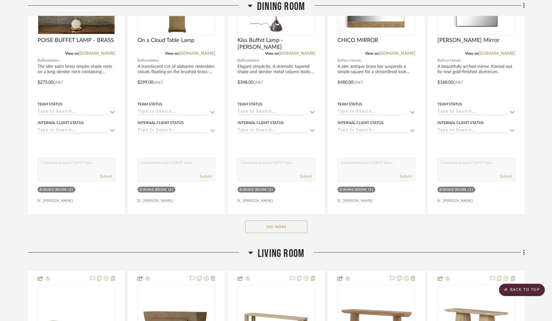
click at [284, 220] on button "See More" at bounding box center [276, 226] width 62 height 12
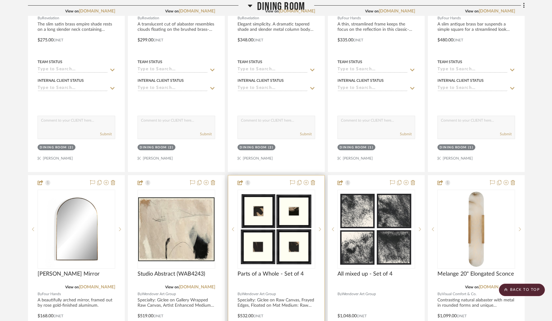
scroll to position [665, 0]
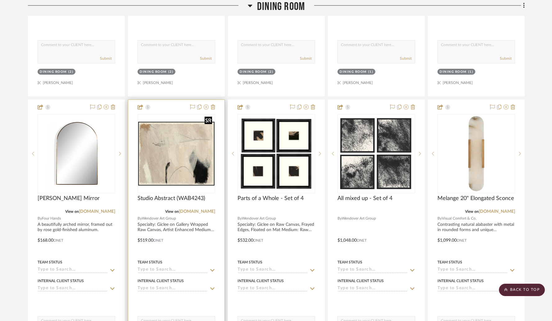
click at [184, 151] on img "0" at bounding box center [176, 153] width 76 height 76
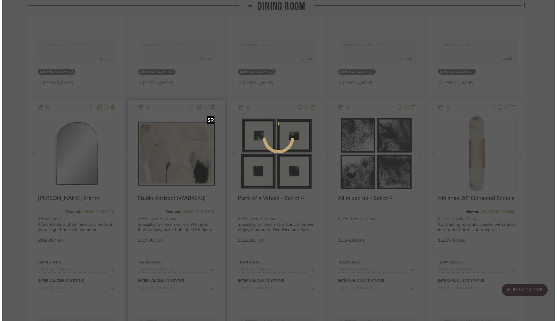
scroll to position [0, 0]
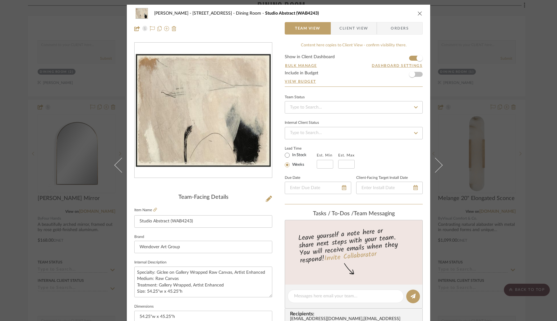
click at [205, 149] on img "0" at bounding box center [203, 110] width 135 height 135
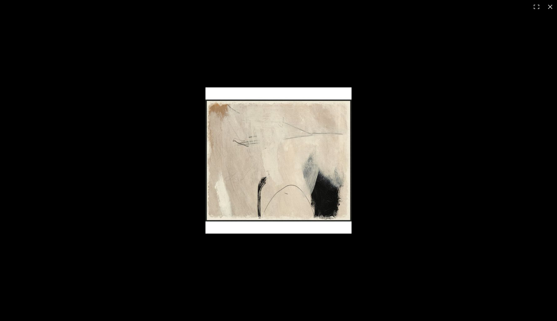
click at [233, 150] on img at bounding box center [278, 160] width 146 height 146
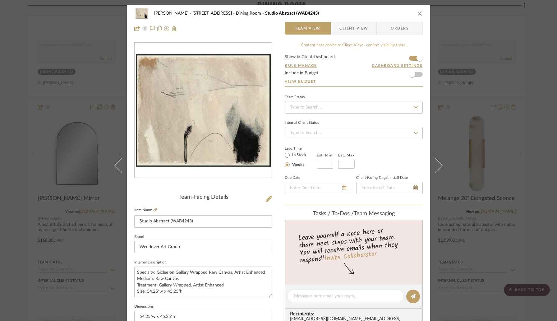
click at [417, 15] on icon "close" at bounding box center [419, 13] width 5 height 5
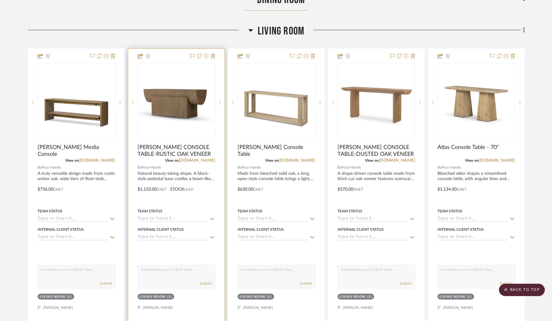
scroll to position [2244, 0]
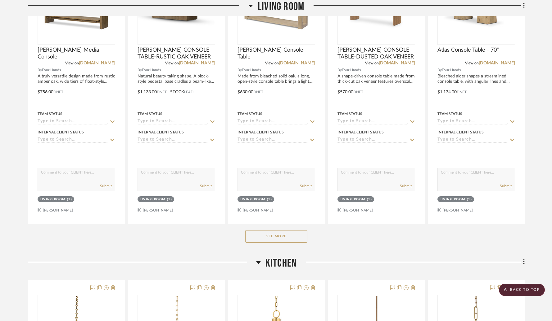
click at [280, 230] on button "See More" at bounding box center [276, 236] width 62 height 12
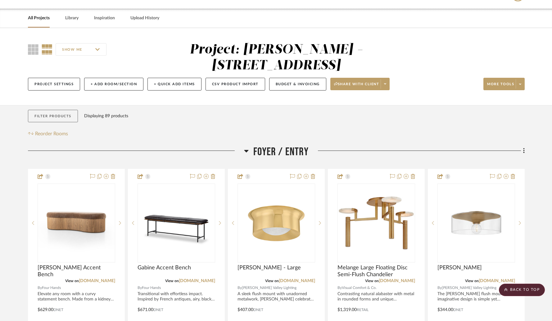
scroll to position [0, 0]
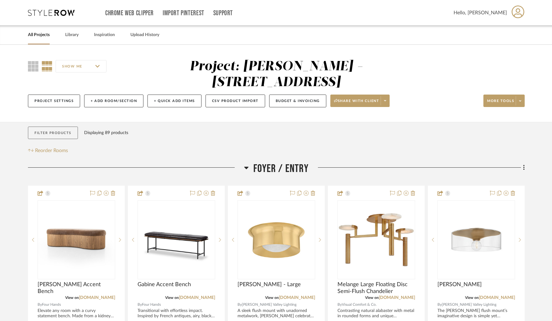
click at [60, 126] on button "Filter Products" at bounding box center [53, 132] width 50 height 13
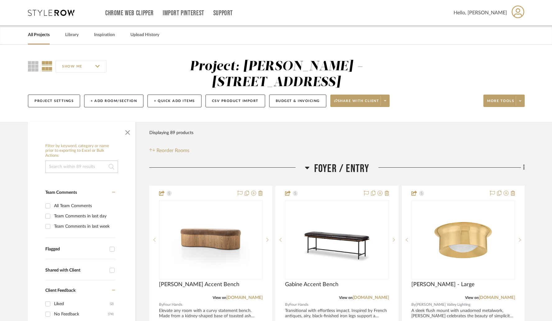
scroll to position [105, 0]
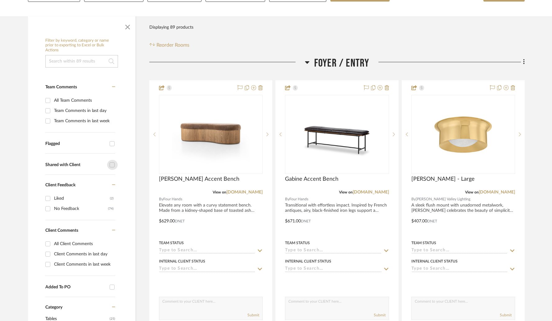
click at [113, 160] on input "Shared with Client" at bounding box center [112, 165] width 10 height 10
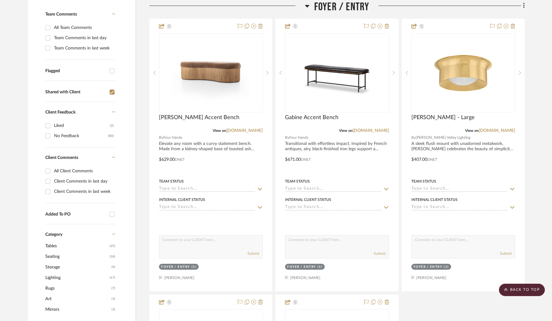
scroll to position [167, 0]
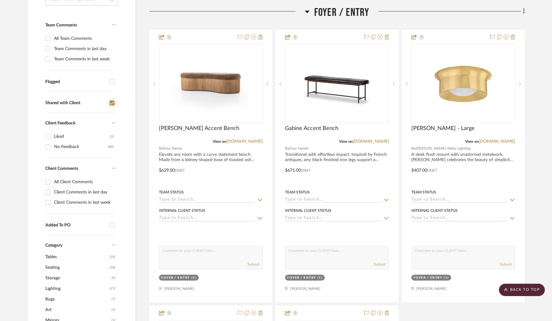
click at [115, 98] on input "Shared with Client" at bounding box center [112, 103] width 10 height 10
checkbox input "false"
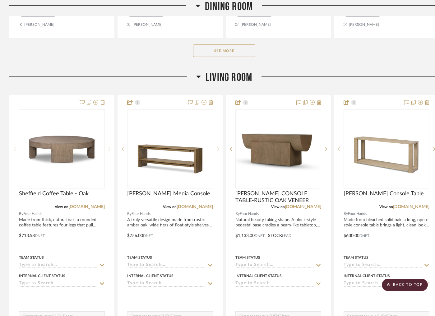
scroll to position [854, 0]
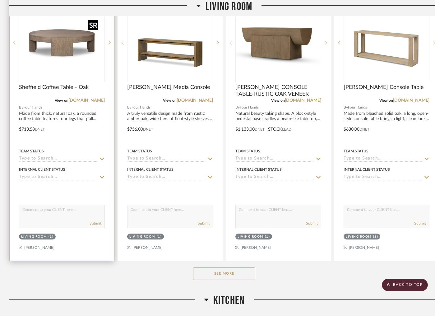
click at [72, 67] on div at bounding box center [62, 42] width 86 height 79
click at [75, 59] on img "0" at bounding box center [62, 43] width 78 height 78
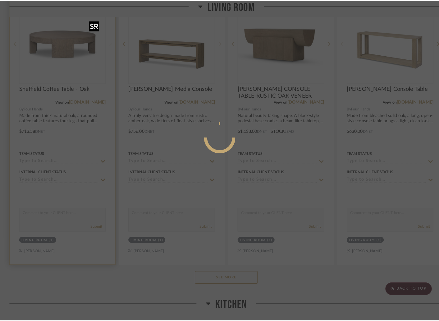
scroll to position [0, 0]
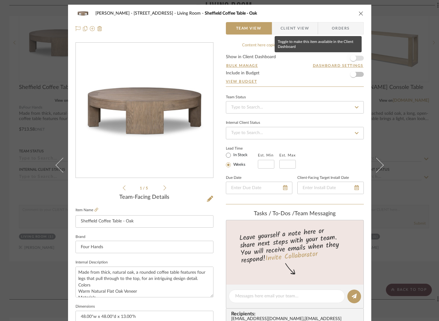
click at [355, 61] on span "button" at bounding box center [353, 58] width 14 height 14
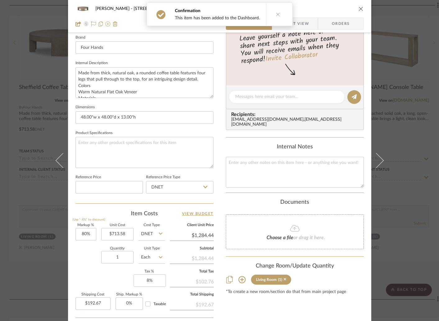
scroll to position [208, 0]
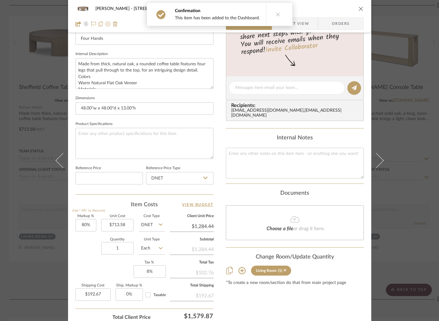
click at [358, 9] on icon "close" at bounding box center [360, 8] width 5 height 5
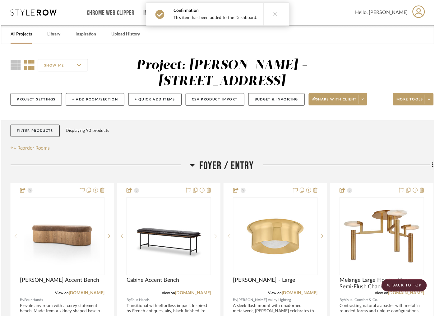
scroll to position [854, 0]
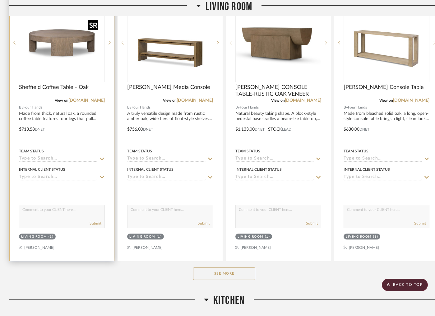
click at [61, 50] on img "0" at bounding box center [62, 43] width 78 height 78
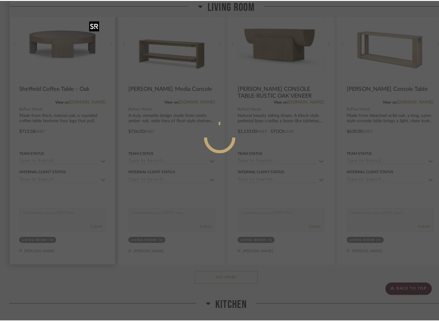
scroll to position [0, 0]
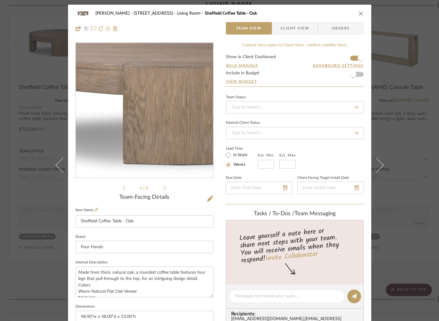
click at [131, 116] on img "0" at bounding box center [144, 110] width 135 height 135
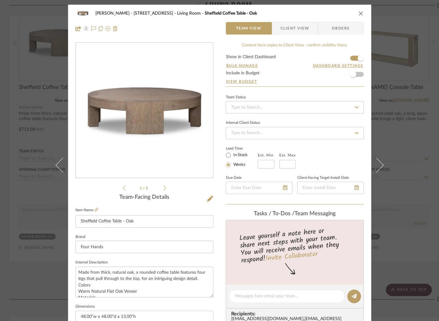
click at [6, 125] on div "Lori Jacobs - 181 Chedworth Row Living Room Sheffield Coffee Table - Oak Team V…" at bounding box center [219, 160] width 439 height 321
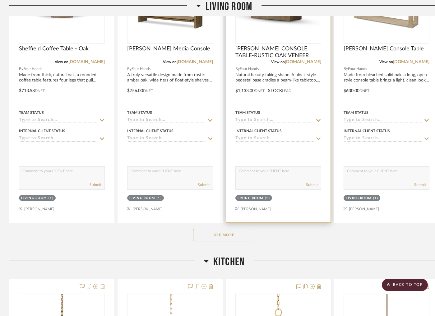
scroll to position [916, 0]
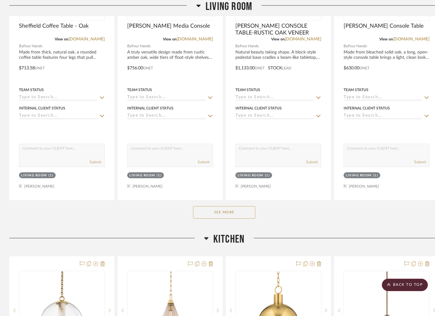
click at [225, 208] on button "See More" at bounding box center [224, 212] width 62 height 12
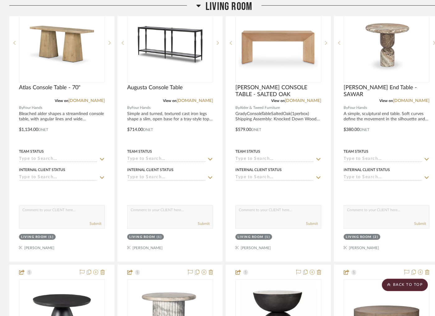
scroll to position [1109, 0]
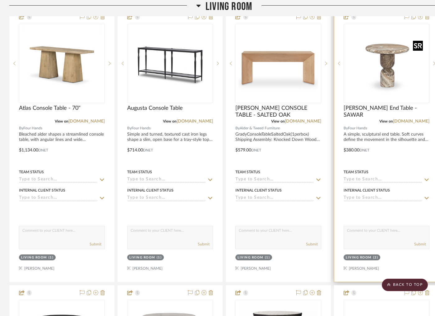
click at [389, 73] on img "0" at bounding box center [386, 64] width 78 height 78
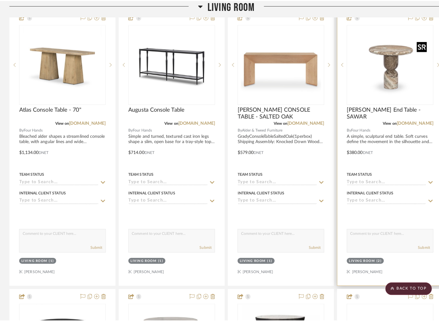
scroll to position [0, 0]
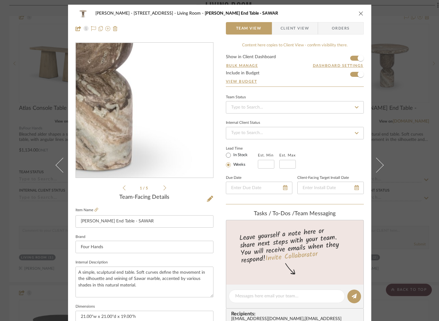
click at [160, 132] on img "0" at bounding box center [144, 110] width 135 height 135
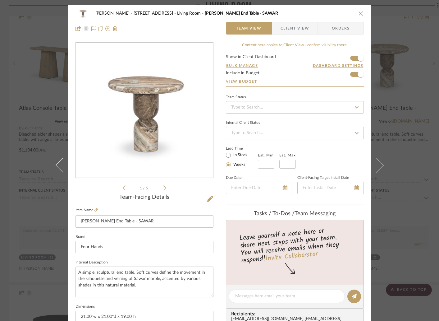
click at [358, 16] on icon "close" at bounding box center [360, 13] width 5 height 5
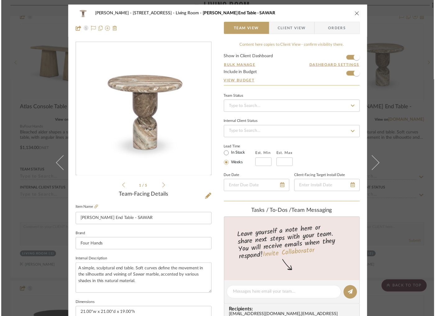
scroll to position [1109, 0]
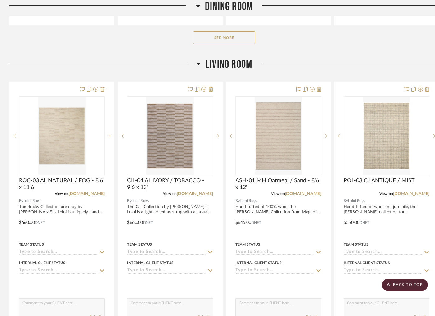
scroll to position [762, 0]
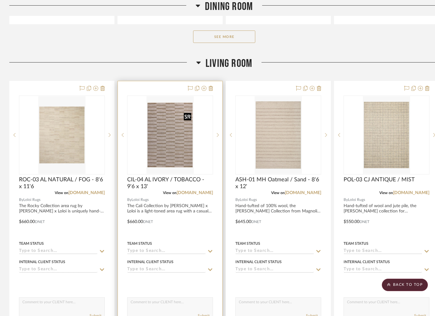
click at [169, 130] on img "0" at bounding box center [169, 135] width 47 height 78
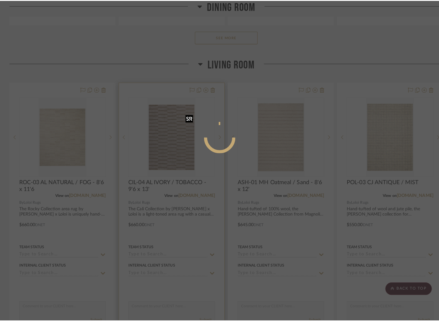
scroll to position [0, 0]
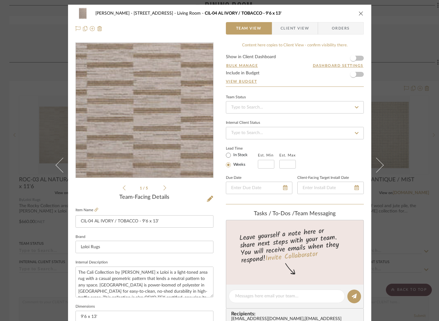
click at [154, 113] on img "0" at bounding box center [144, 110] width 82 height 135
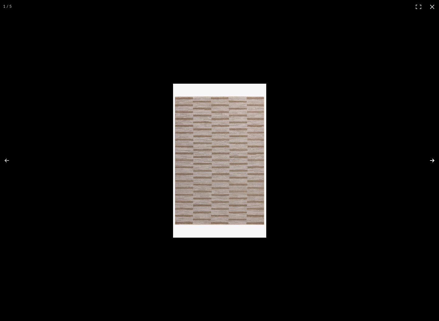
click at [429, 159] on button at bounding box center [428, 160] width 22 height 31
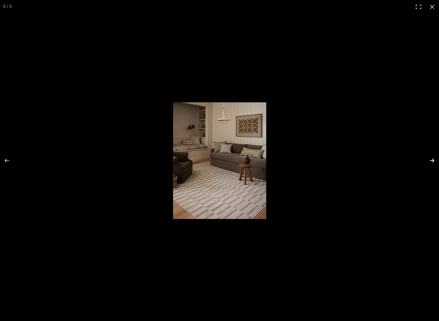
click at [429, 159] on button at bounding box center [428, 160] width 22 height 31
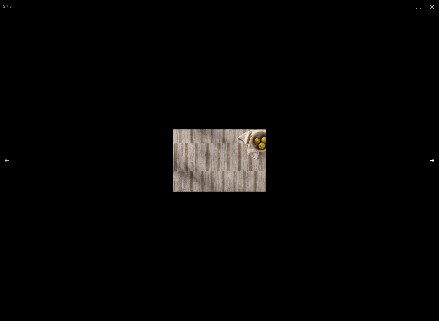
click at [429, 159] on button at bounding box center [428, 160] width 22 height 31
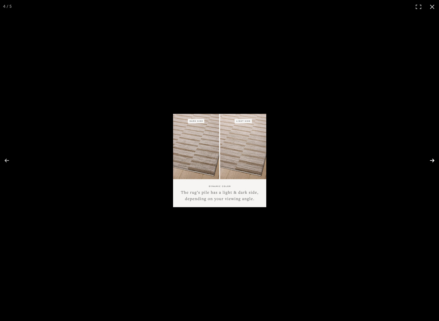
click at [429, 159] on button at bounding box center [428, 160] width 22 height 31
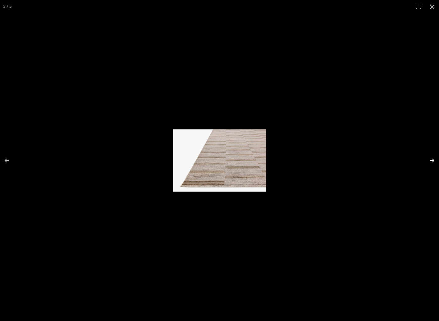
click at [429, 159] on button at bounding box center [428, 160] width 22 height 31
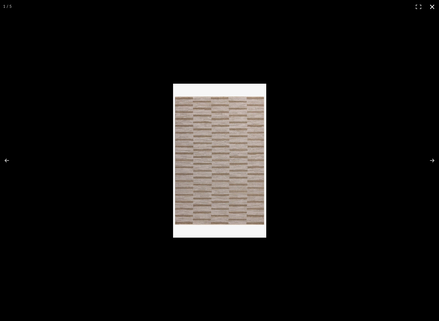
click at [430, 9] on button at bounding box center [432, 7] width 14 height 14
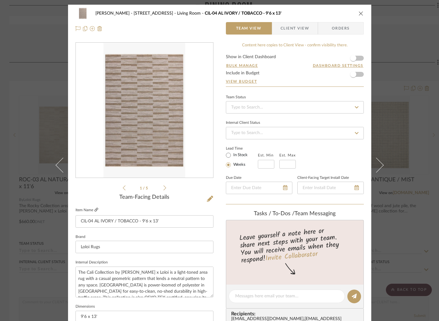
click at [95, 208] on icon at bounding box center [96, 209] width 4 height 4
